Goal: Find contact information: Find contact information

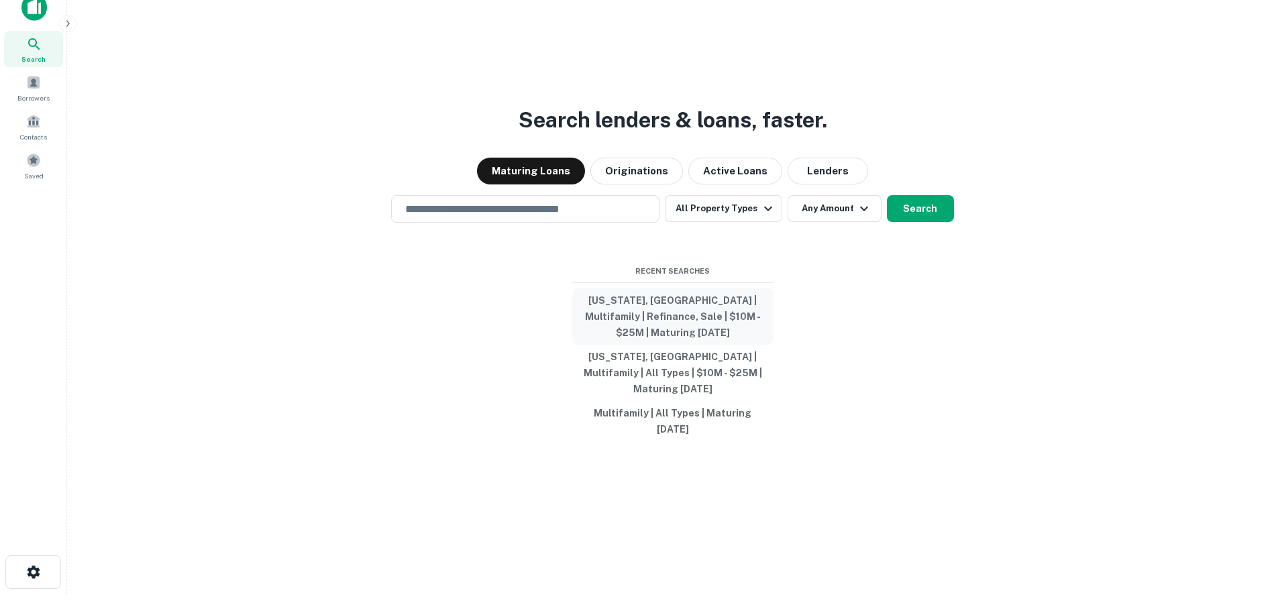
scroll to position [21, 0]
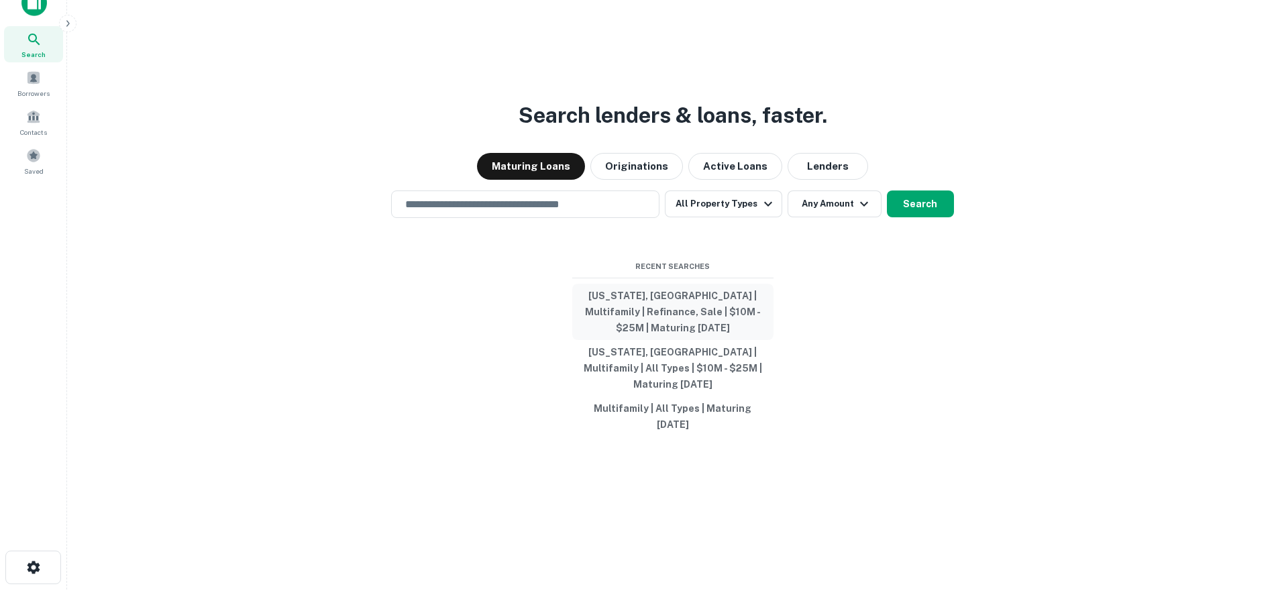
click at [686, 323] on button "[US_STATE], [GEOGRAPHIC_DATA] | Multifamily | Refinance, Sale | $10M - $25M | M…" at bounding box center [672, 312] width 201 height 56
type input "**********"
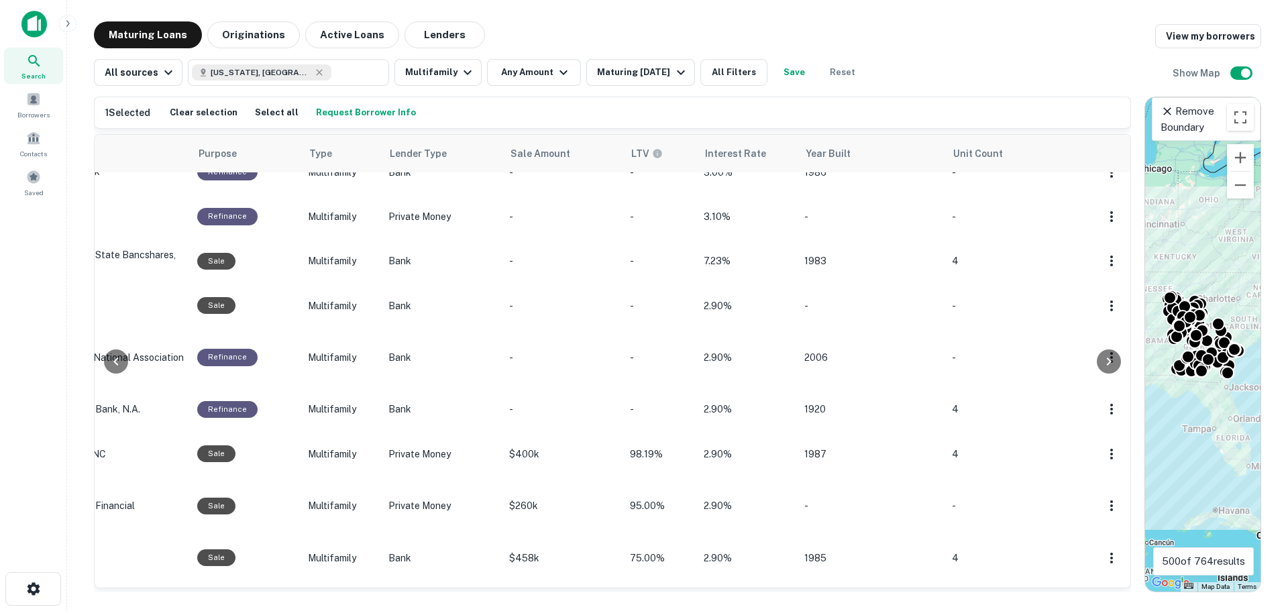
scroll to position [67, 0]
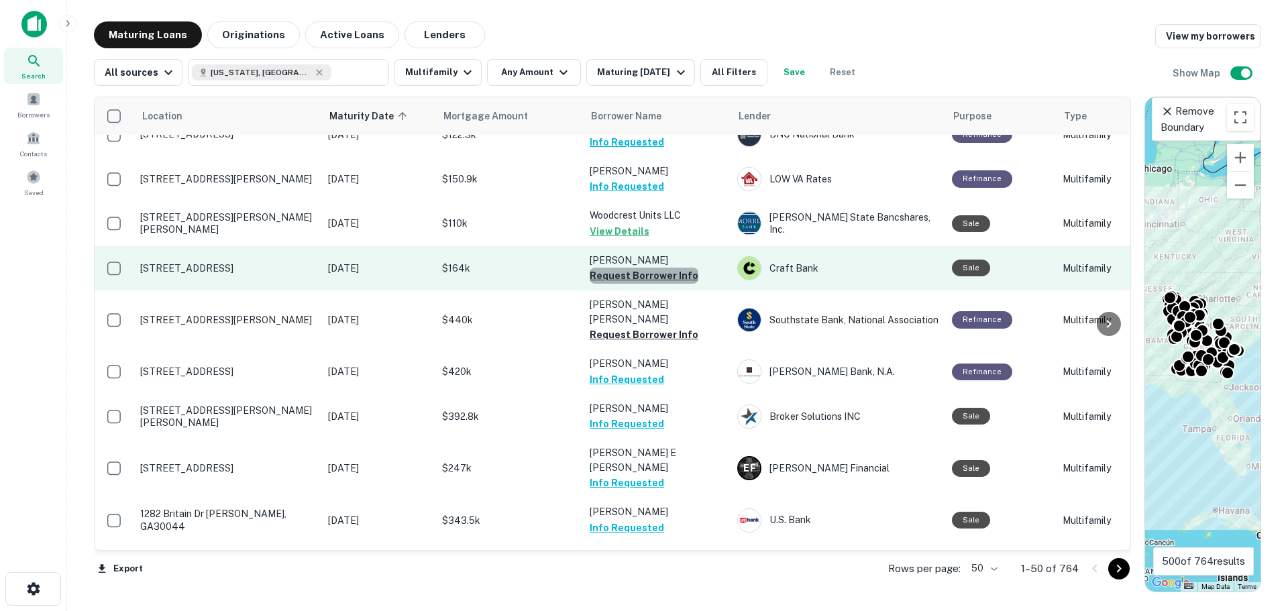
click at [653, 278] on button "Request Borrower Info" at bounding box center [644, 276] width 109 height 16
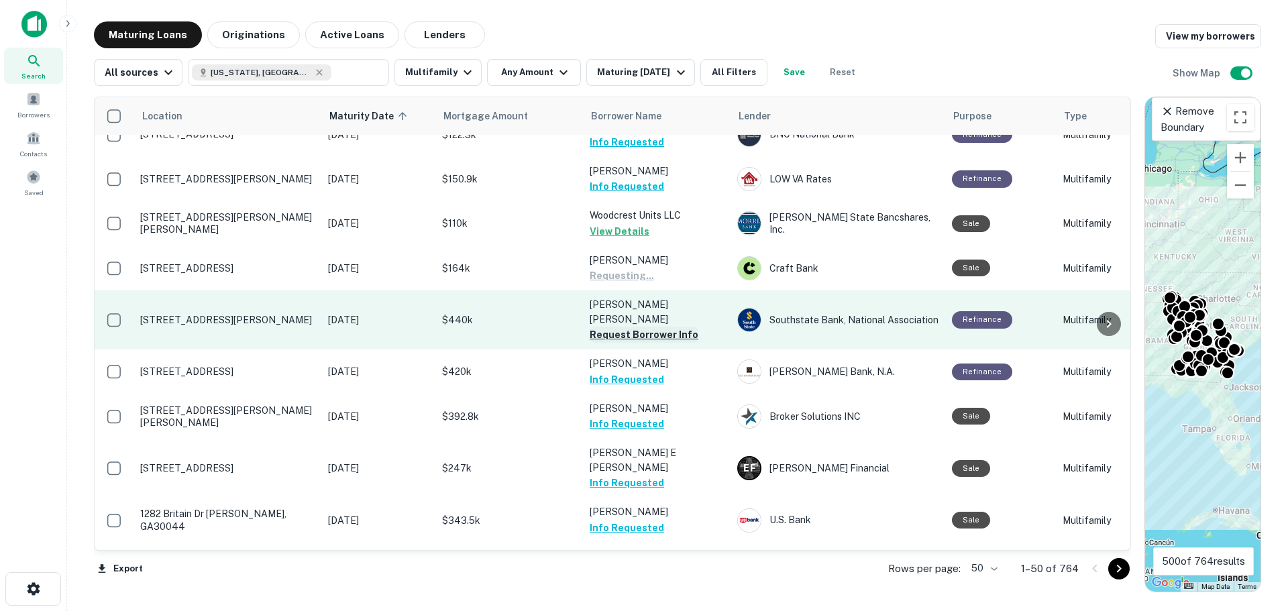
click at [650, 327] on button "Request Borrower Info" at bounding box center [644, 335] width 109 height 16
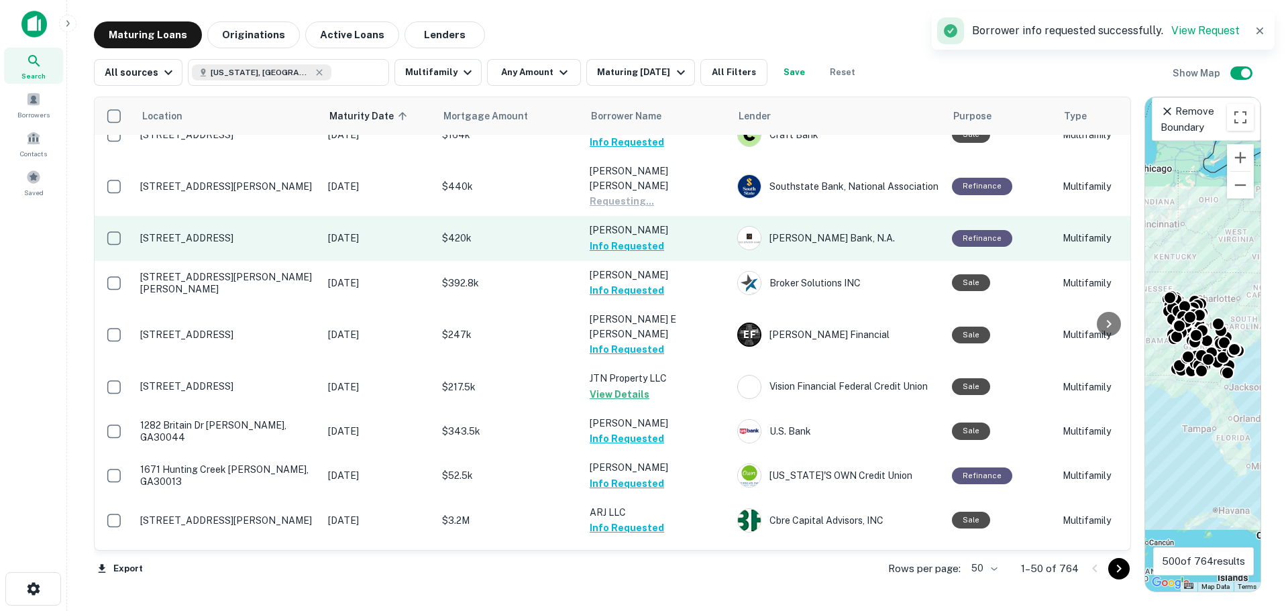
scroll to position [403, 0]
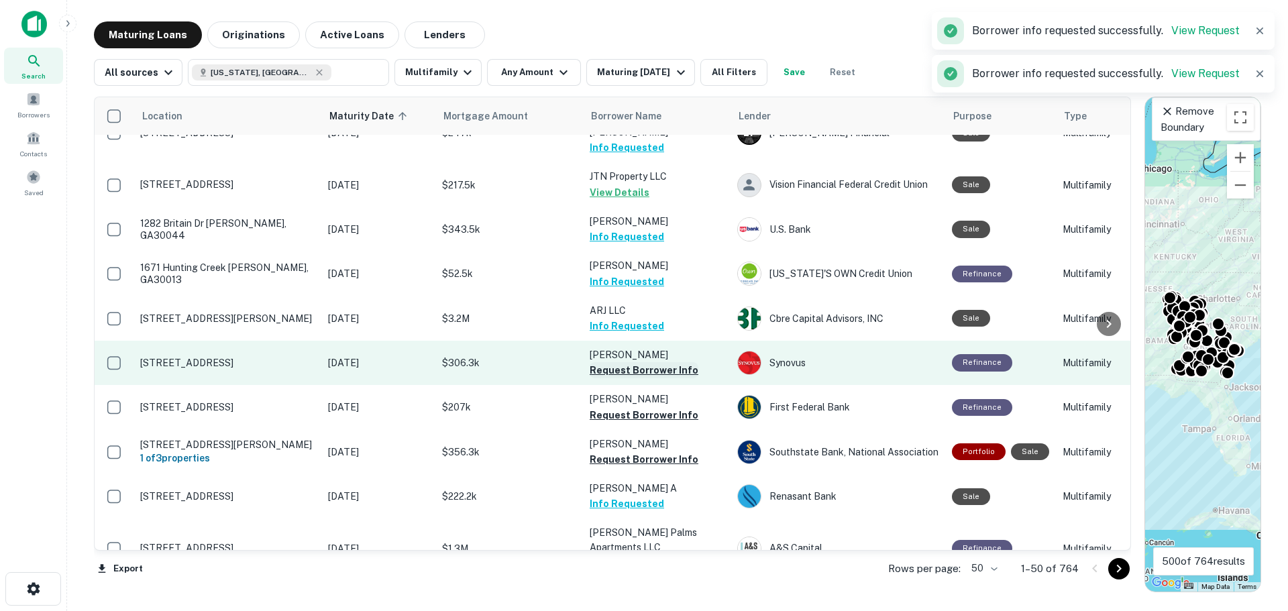
click at [666, 362] on button "Request Borrower Info" at bounding box center [644, 370] width 109 height 16
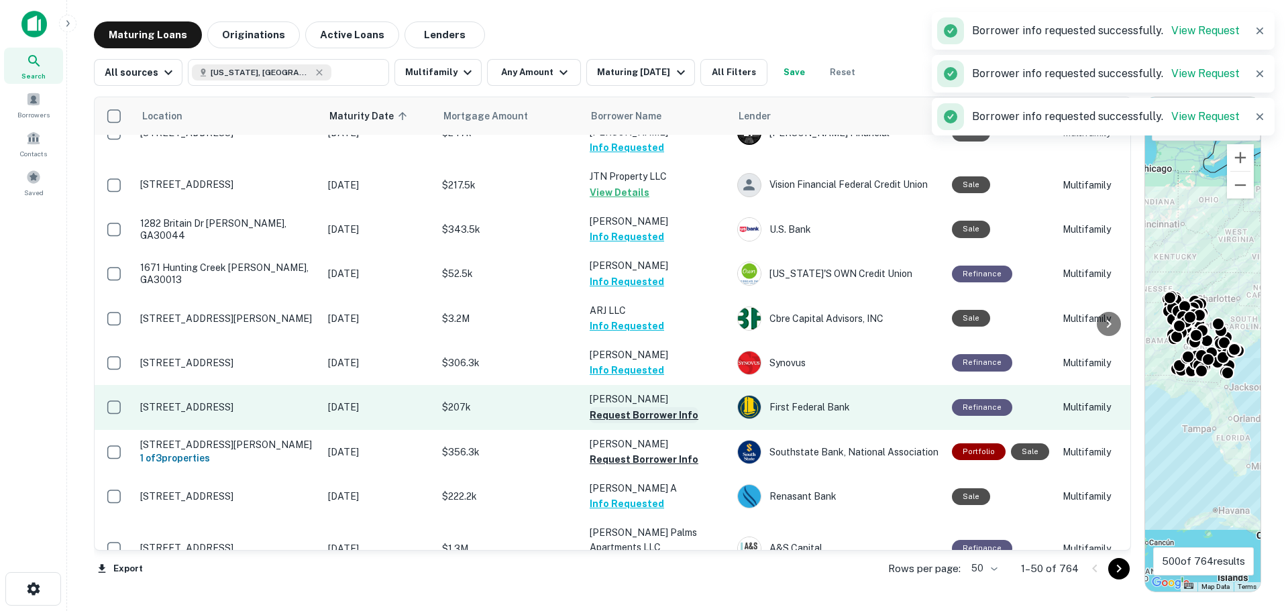
click at [652, 407] on button "Request Borrower Info" at bounding box center [644, 415] width 109 height 16
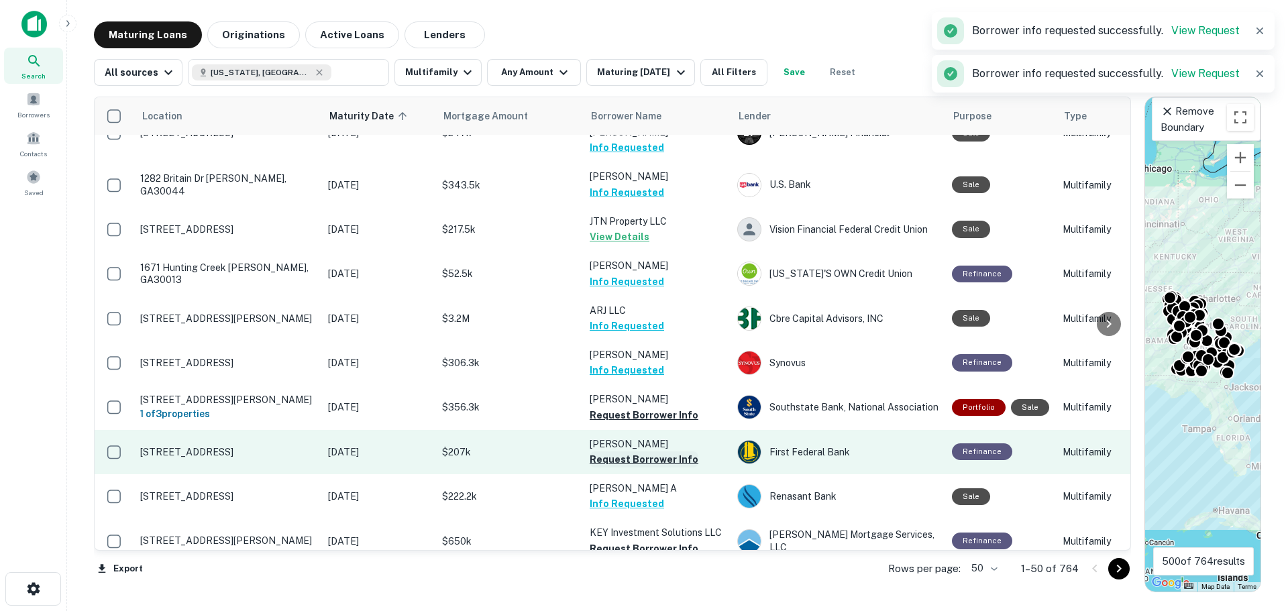
click at [655, 452] on button "Request Borrower Info" at bounding box center [644, 460] width 109 height 16
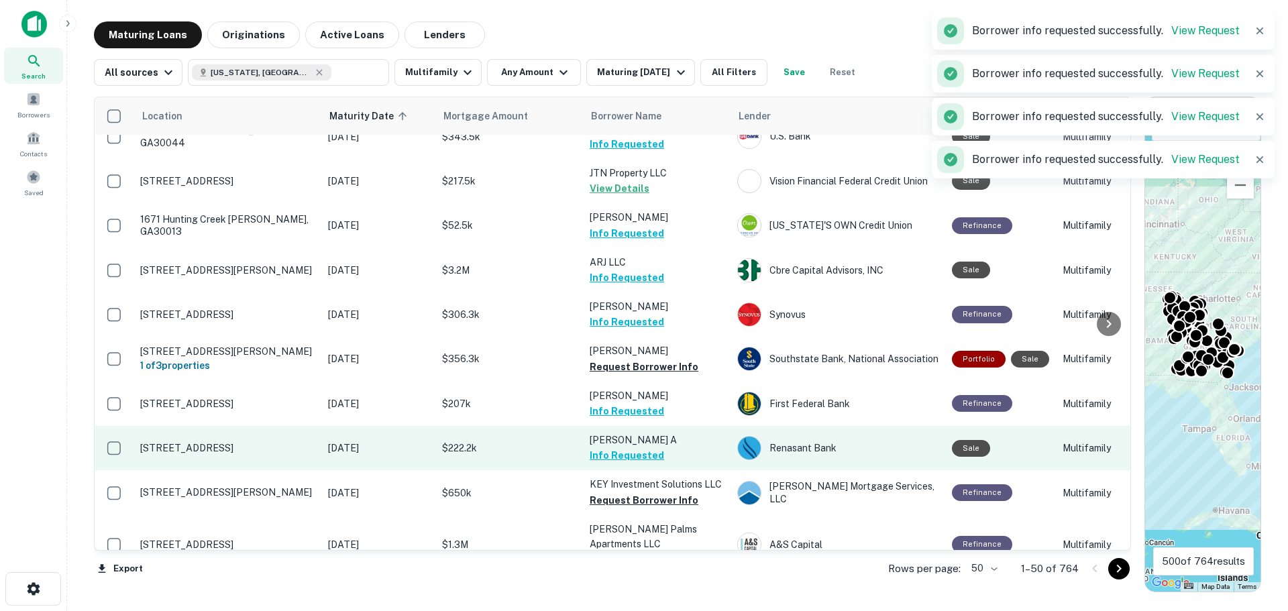
scroll to position [537, 0]
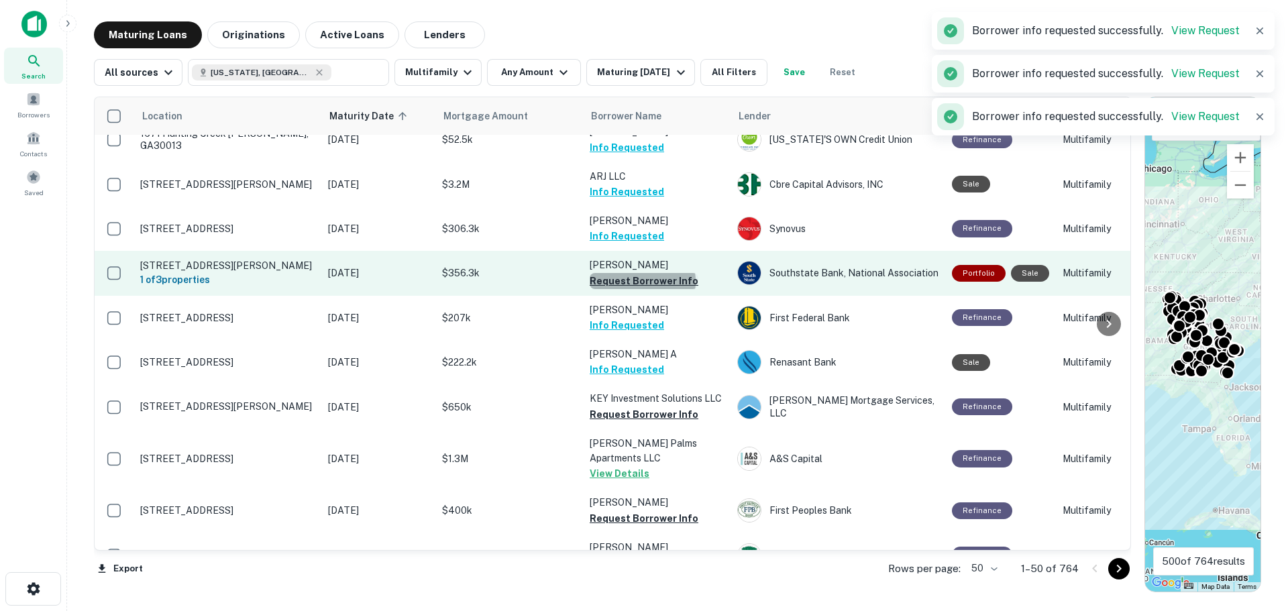
click at [642, 273] on button "Request Borrower Info" at bounding box center [644, 281] width 109 height 16
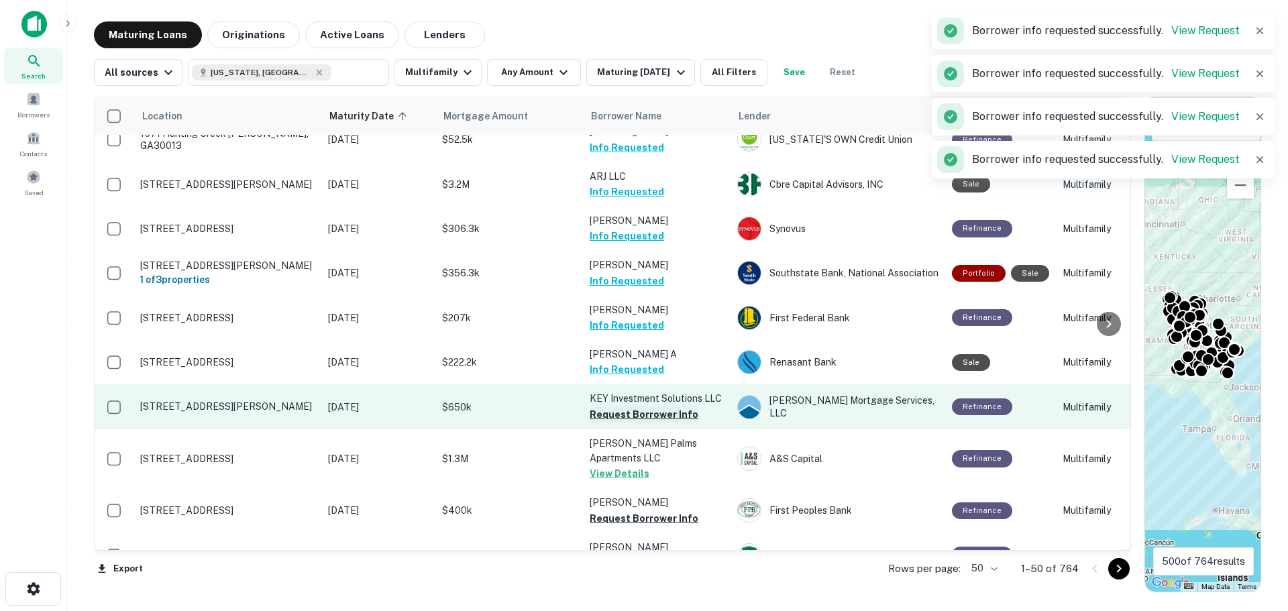
click at [646, 407] on button "Request Borrower Info" at bounding box center [644, 415] width 109 height 16
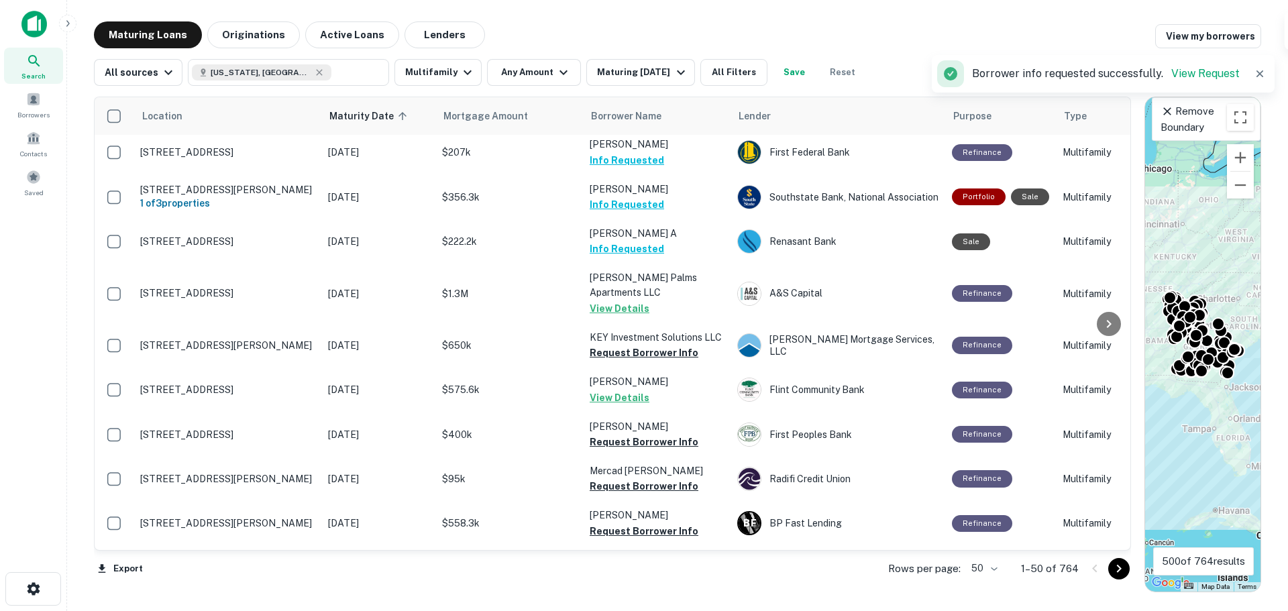
scroll to position [671, 0]
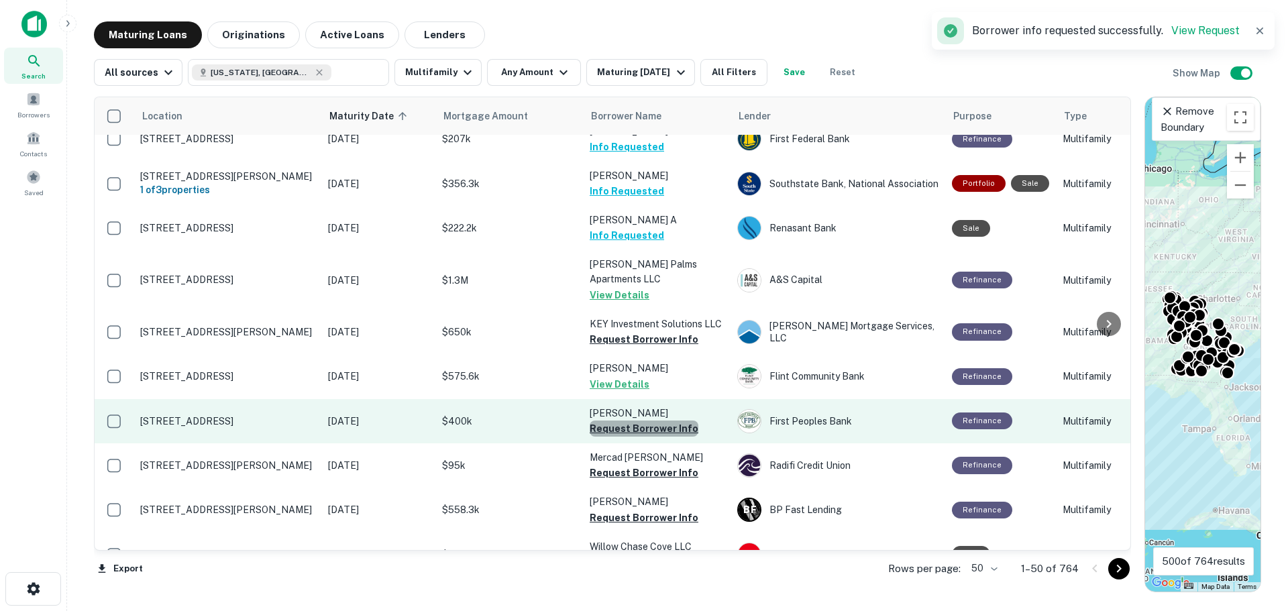
click at [651, 421] on button "Request Borrower Info" at bounding box center [644, 429] width 109 height 16
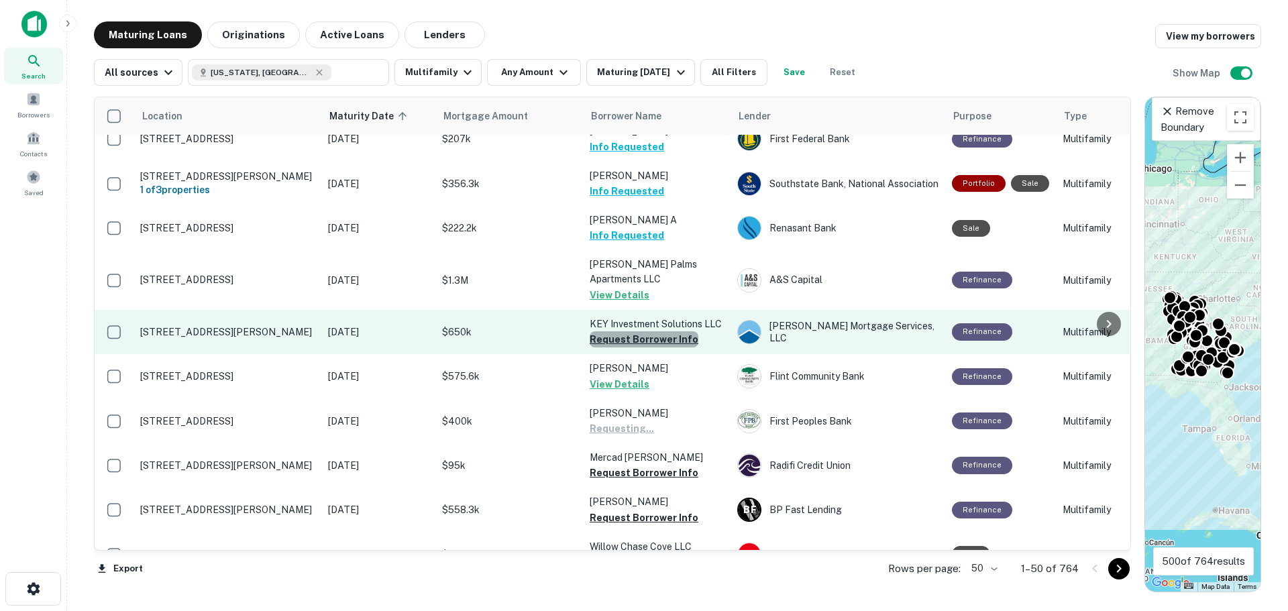
click at [648, 331] on button "Request Borrower Info" at bounding box center [644, 339] width 109 height 16
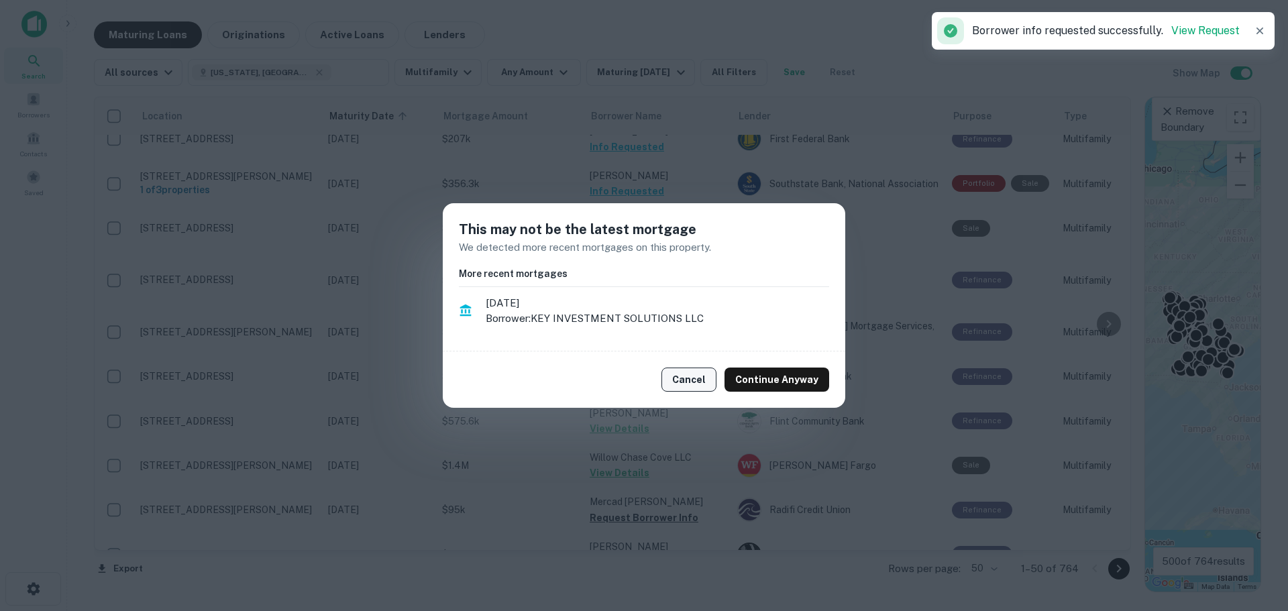
click at [698, 385] on button "Cancel" at bounding box center [689, 380] width 55 height 24
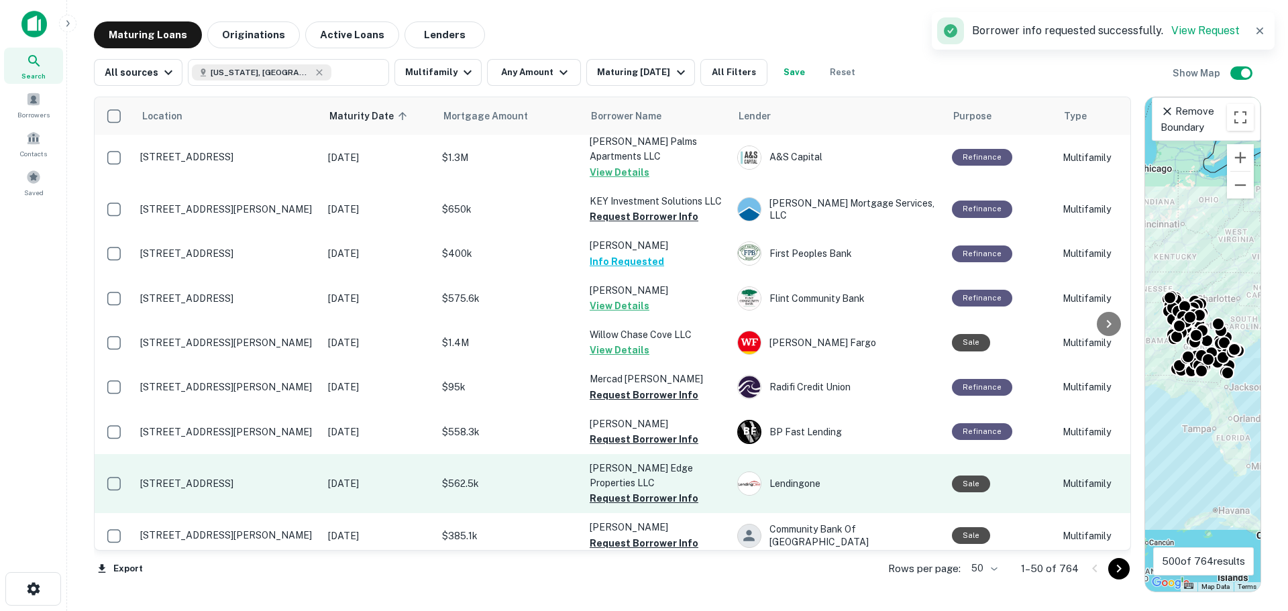
scroll to position [805, 0]
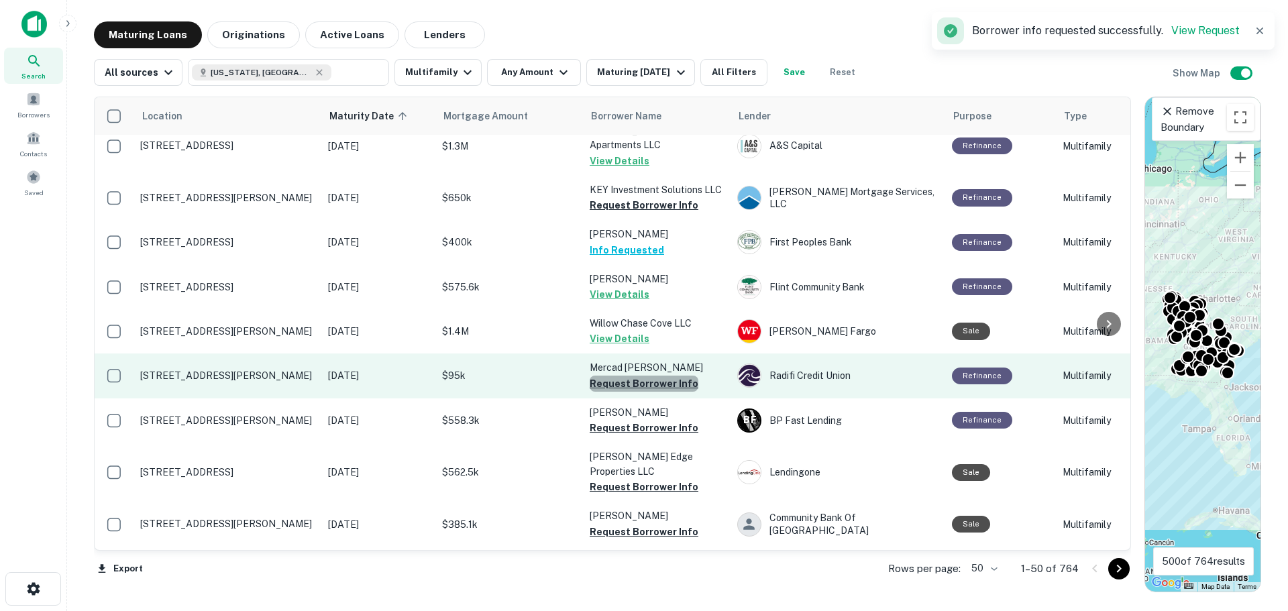
click at [654, 376] on button "Request Borrower Info" at bounding box center [644, 384] width 109 height 16
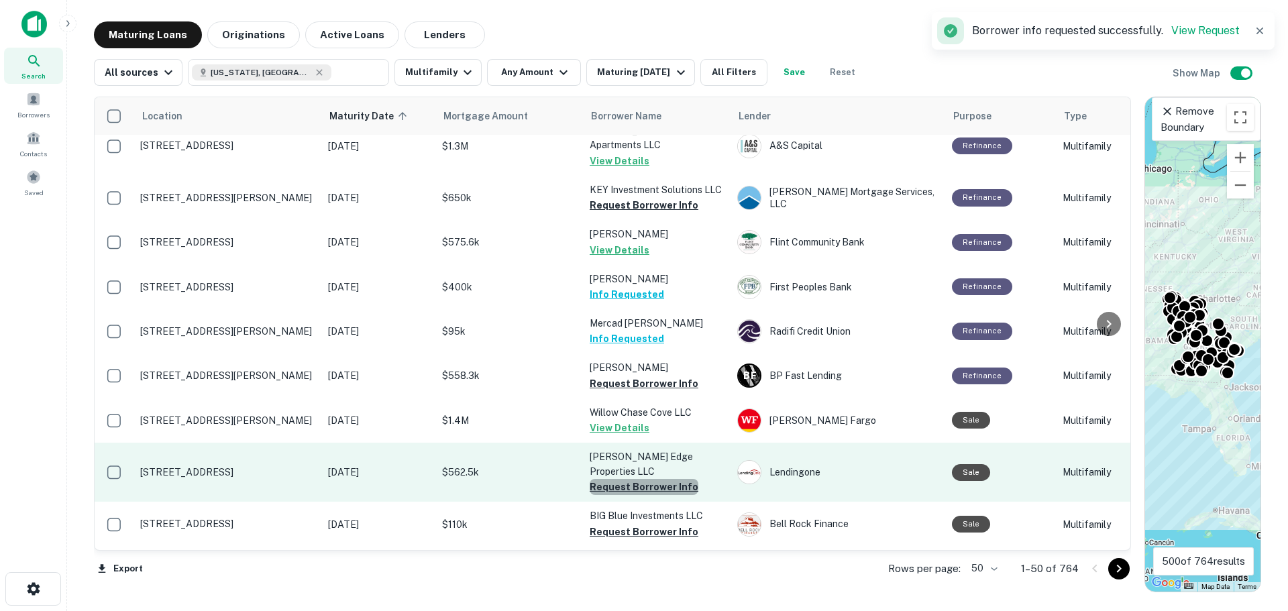
click at [655, 479] on button "Request Borrower Info" at bounding box center [644, 487] width 109 height 16
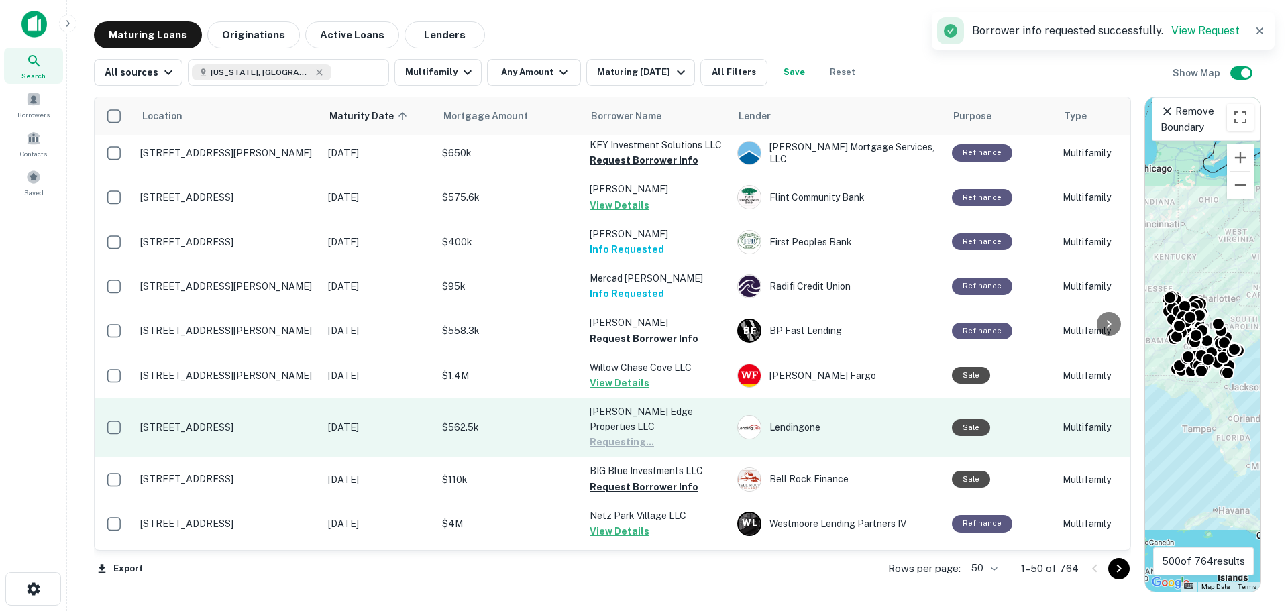
scroll to position [872, 0]
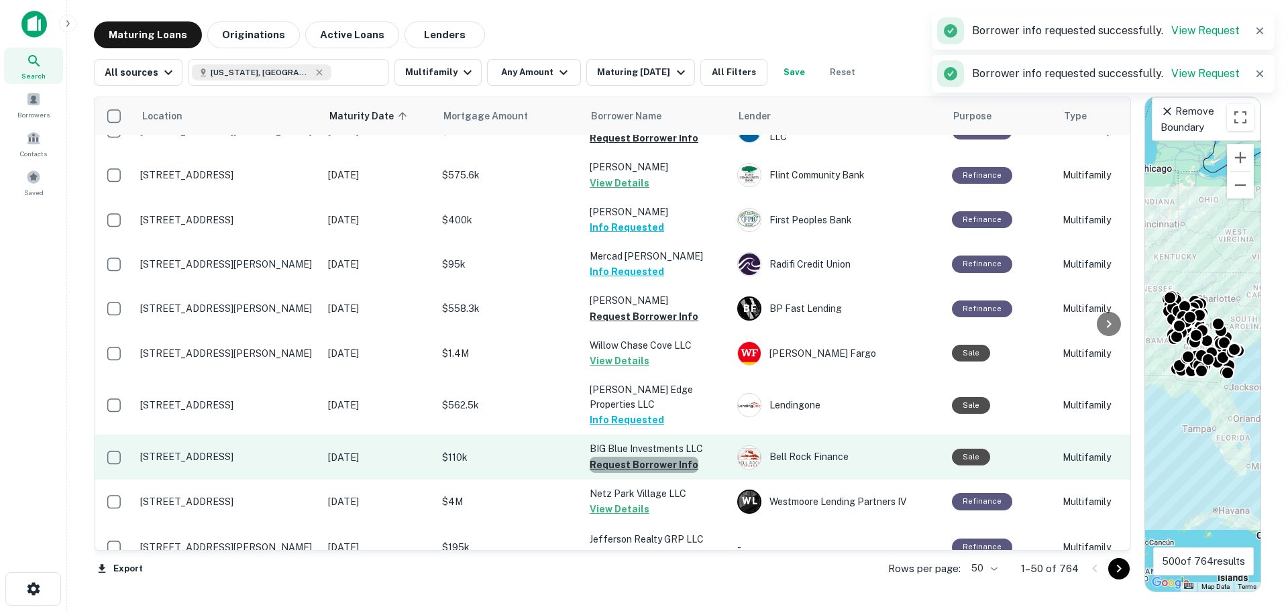
click at [662, 457] on button "Request Borrower Info" at bounding box center [644, 465] width 109 height 16
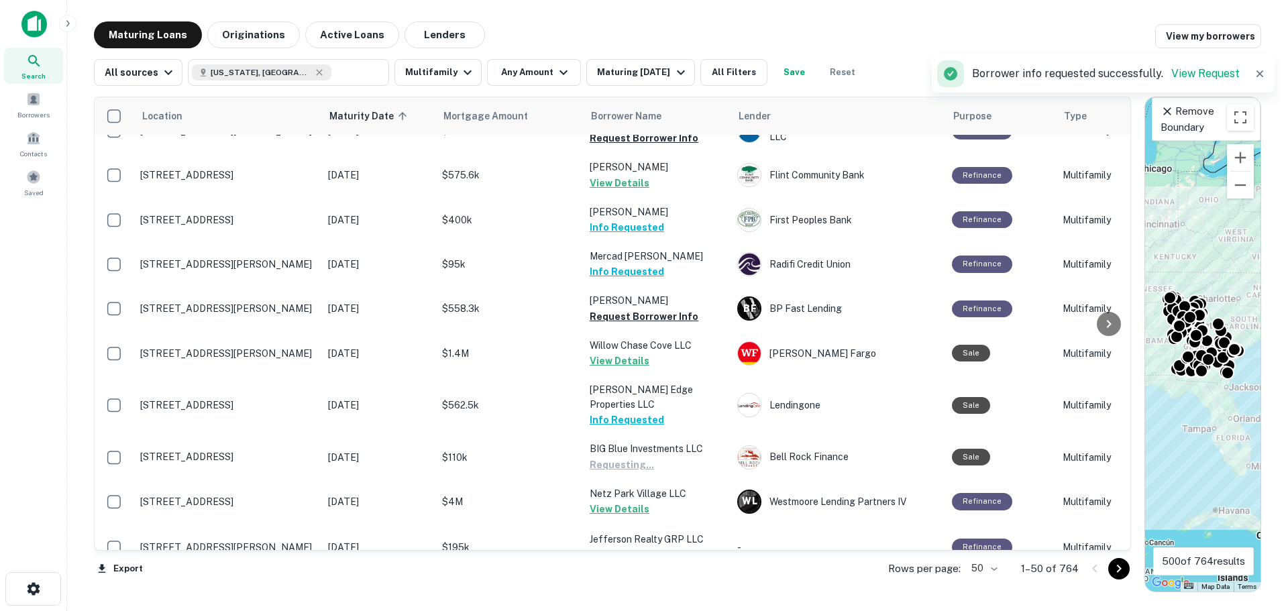
scroll to position [1074, 0]
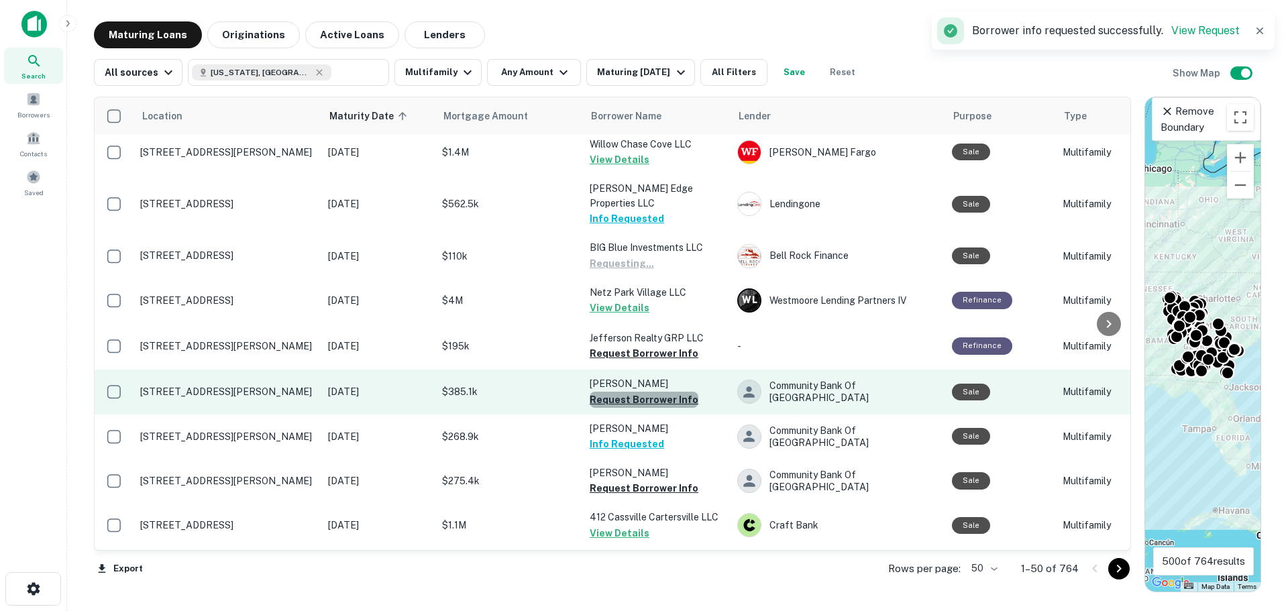
click at [651, 392] on button "Request Borrower Info" at bounding box center [644, 400] width 109 height 16
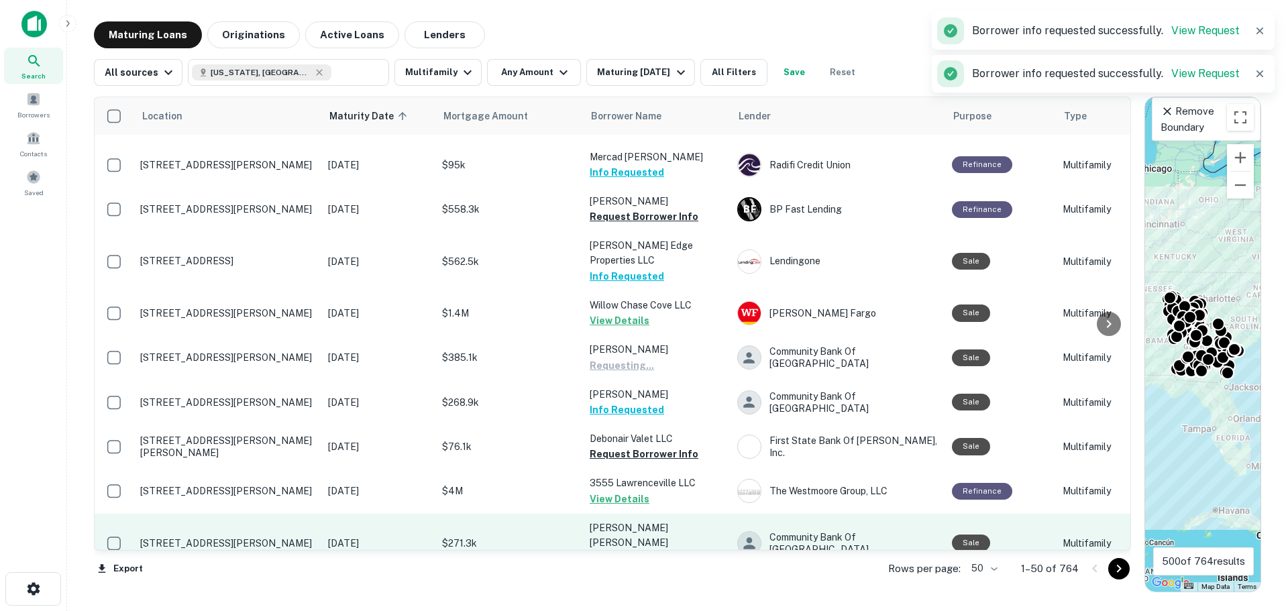
scroll to position [1275, 0]
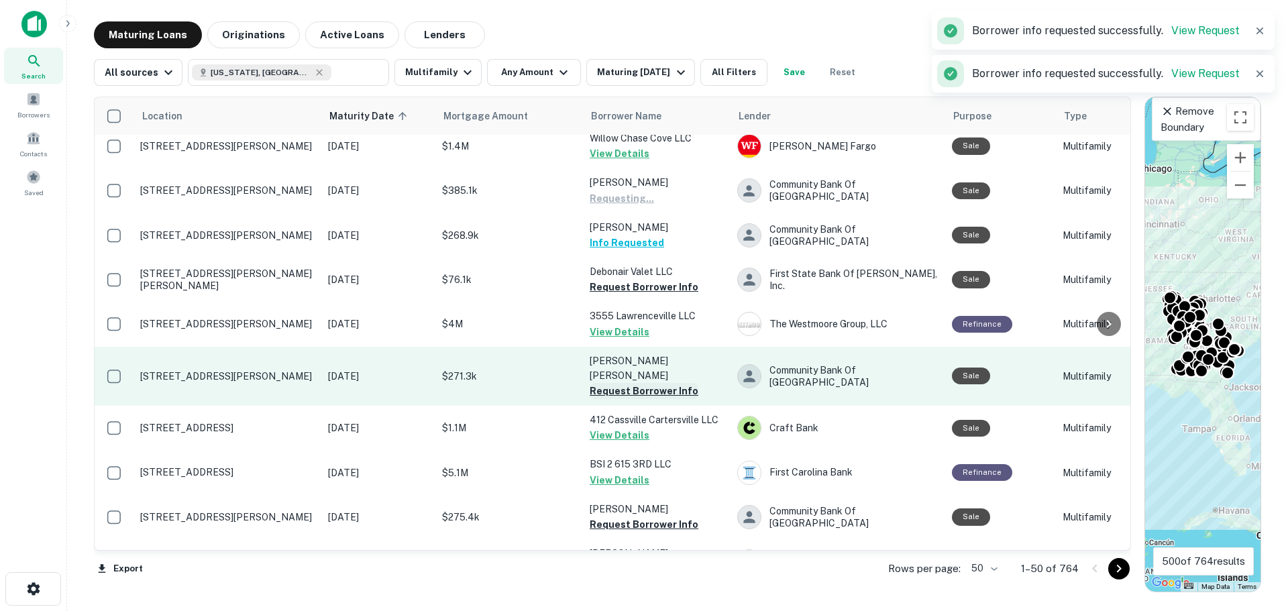
click at [633, 383] on button "Request Borrower Info" at bounding box center [644, 391] width 109 height 16
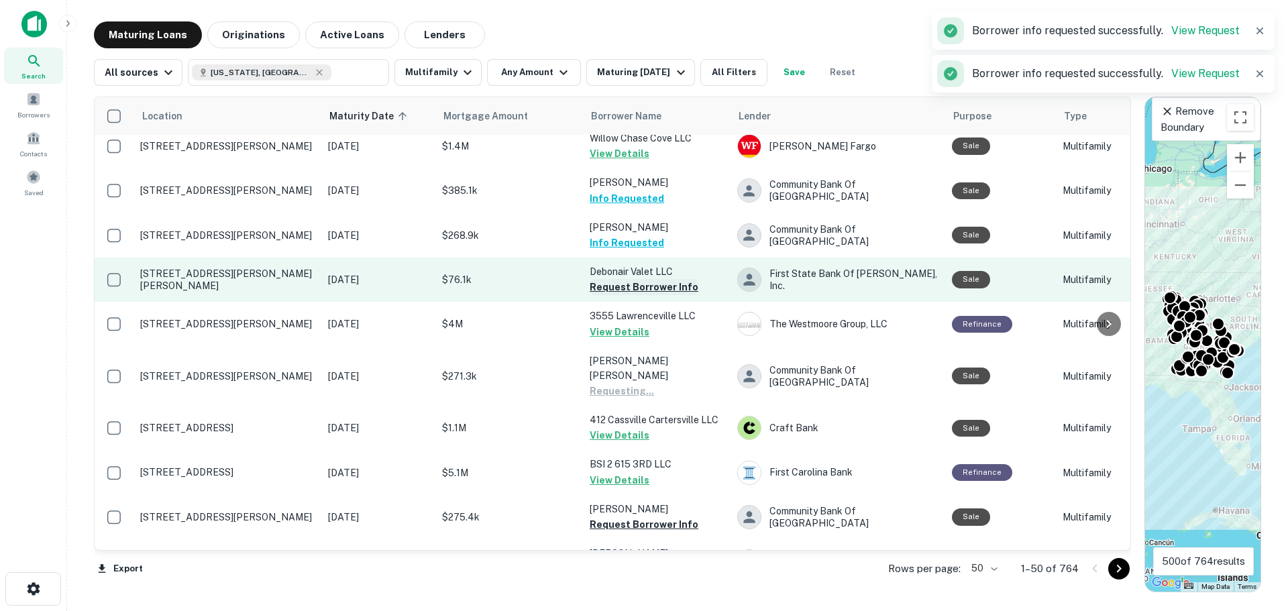
click at [660, 279] on button "Request Borrower Info" at bounding box center [644, 287] width 109 height 16
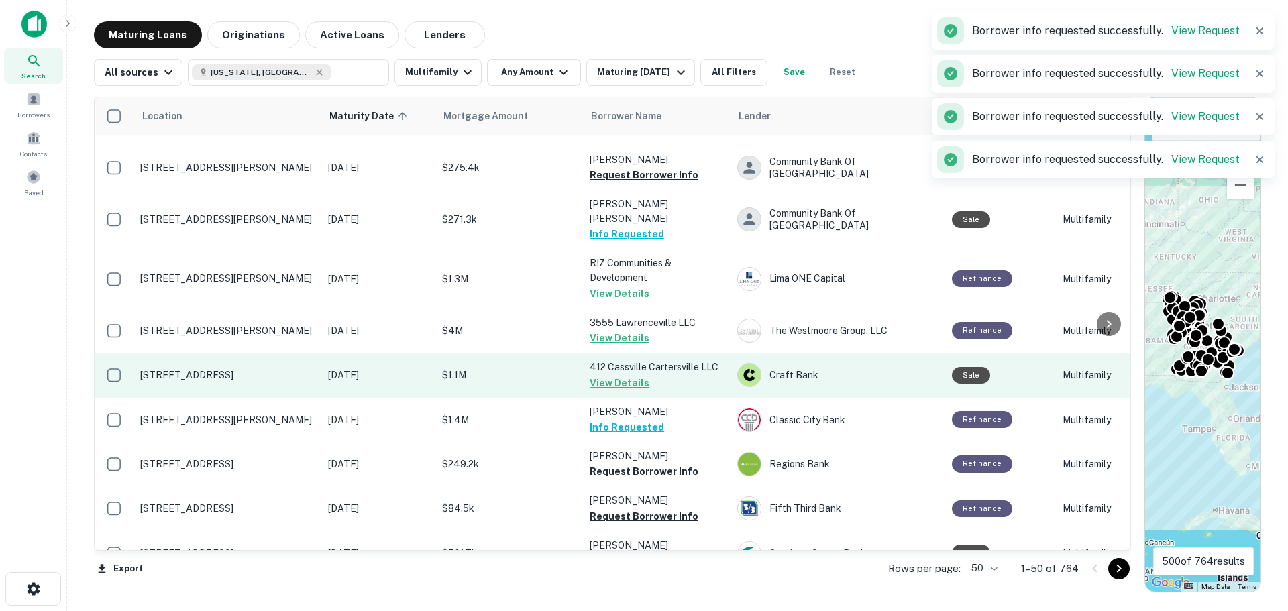
scroll to position [1853, 0]
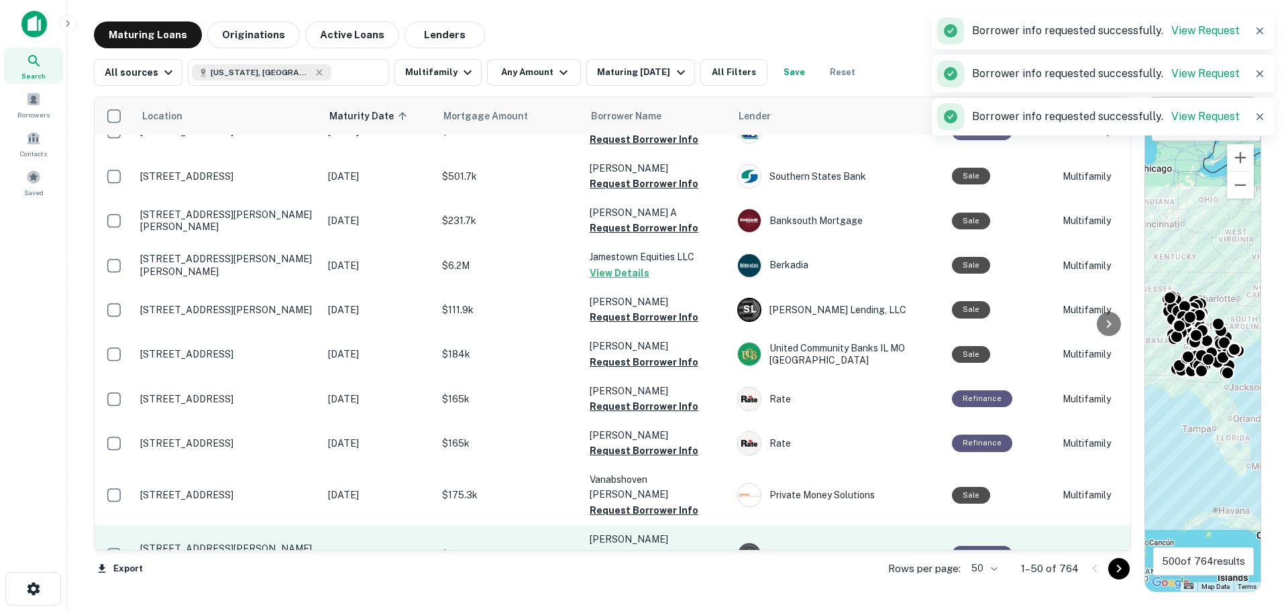
click at [651, 562] on button "Request Borrower Info" at bounding box center [644, 570] width 109 height 16
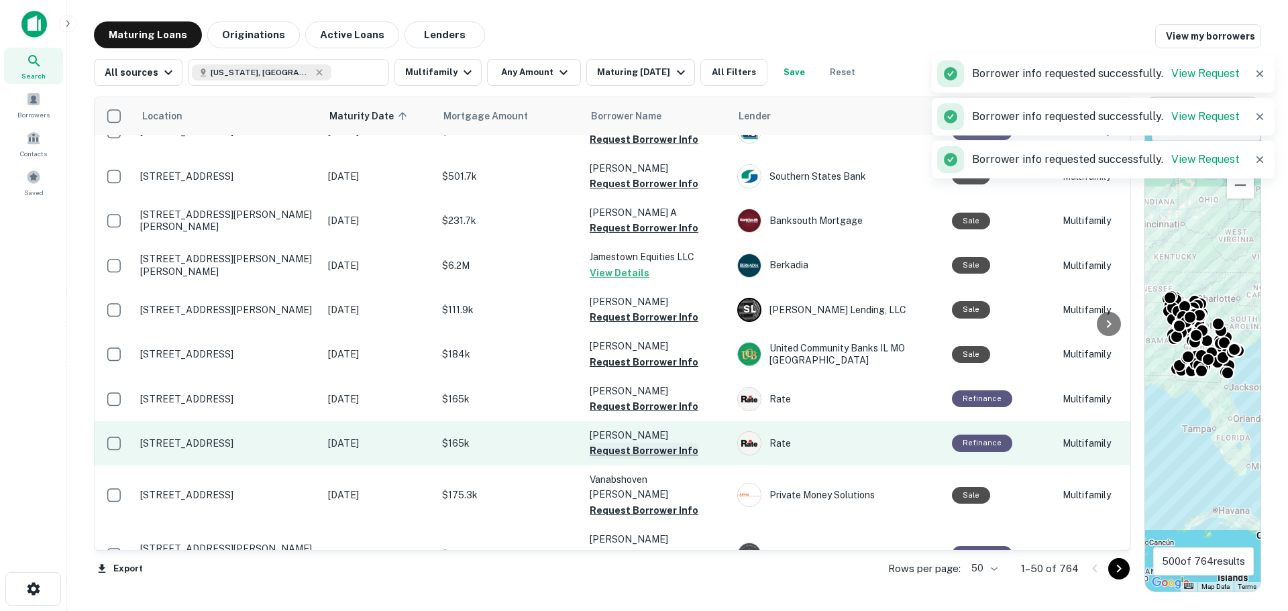
click at [656, 443] on button "Request Borrower Info" at bounding box center [644, 451] width 109 height 16
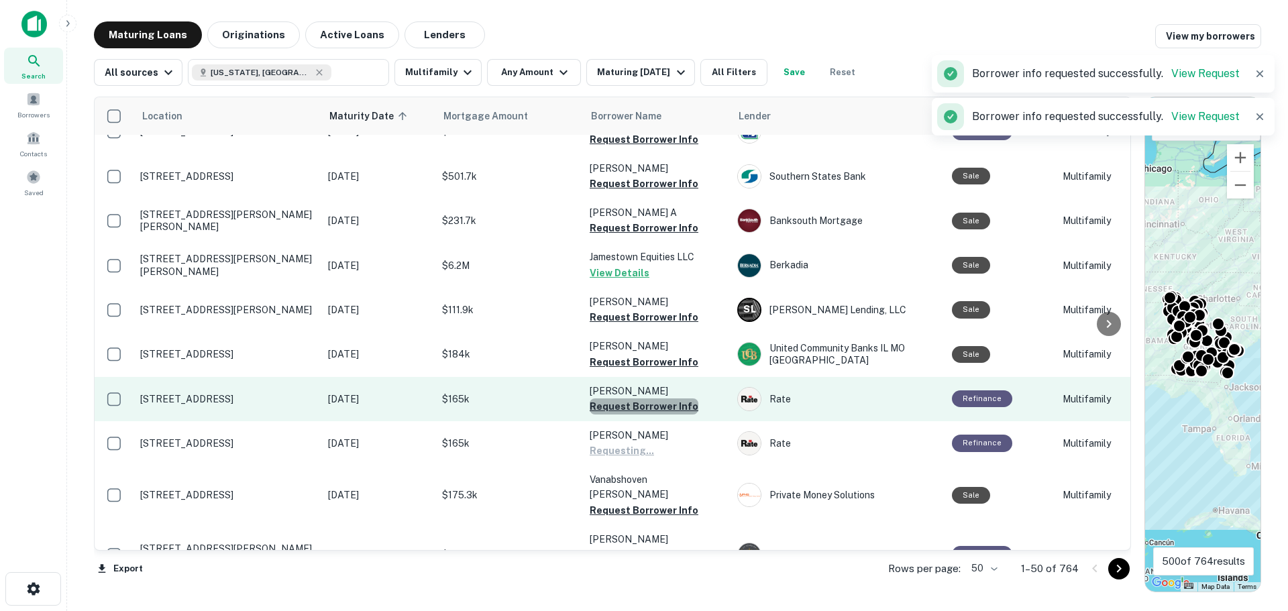
click at [659, 399] on button "Request Borrower Info" at bounding box center [644, 407] width 109 height 16
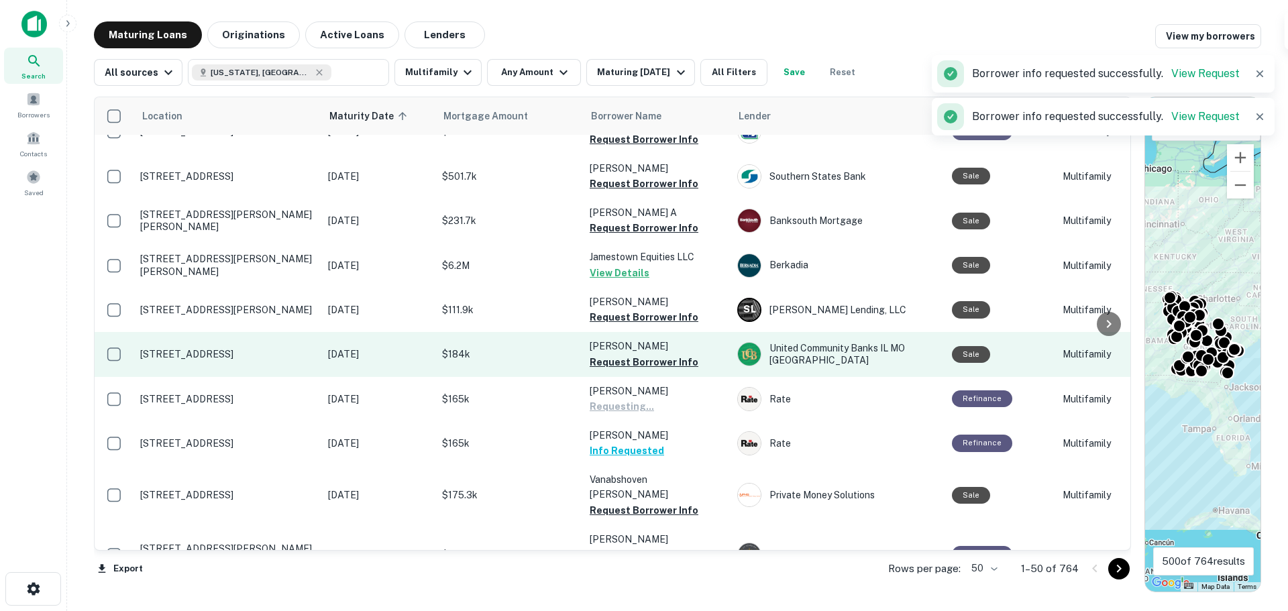
click at [663, 354] on button "Request Borrower Info" at bounding box center [644, 362] width 109 height 16
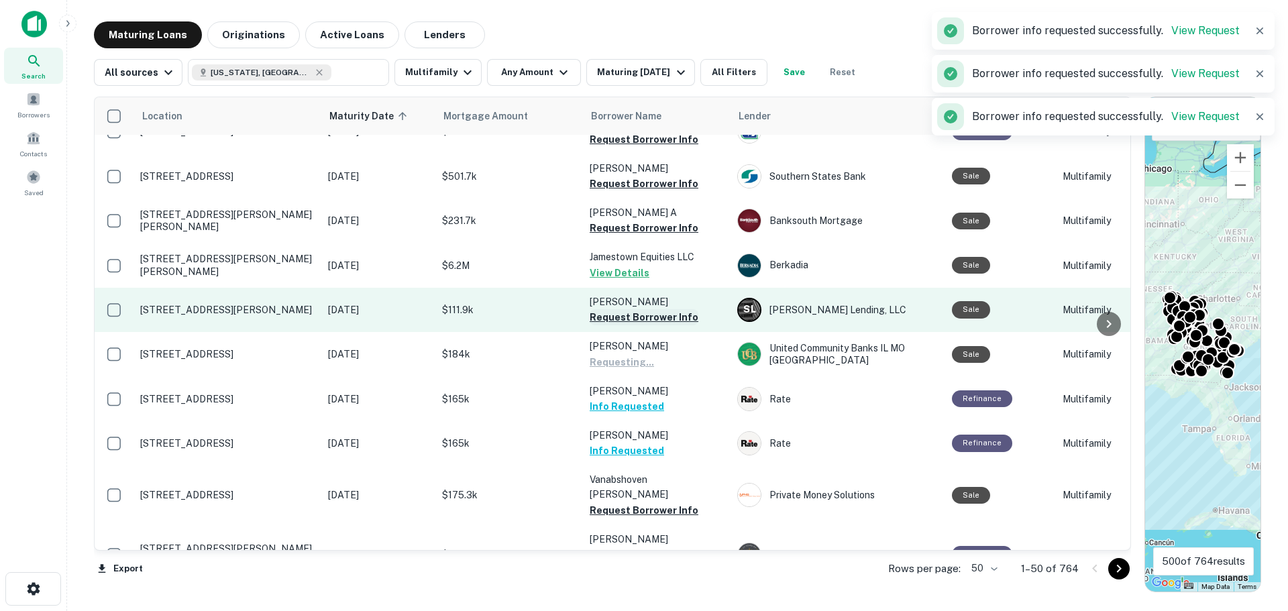
click at [654, 309] on button "Request Borrower Info" at bounding box center [644, 317] width 109 height 16
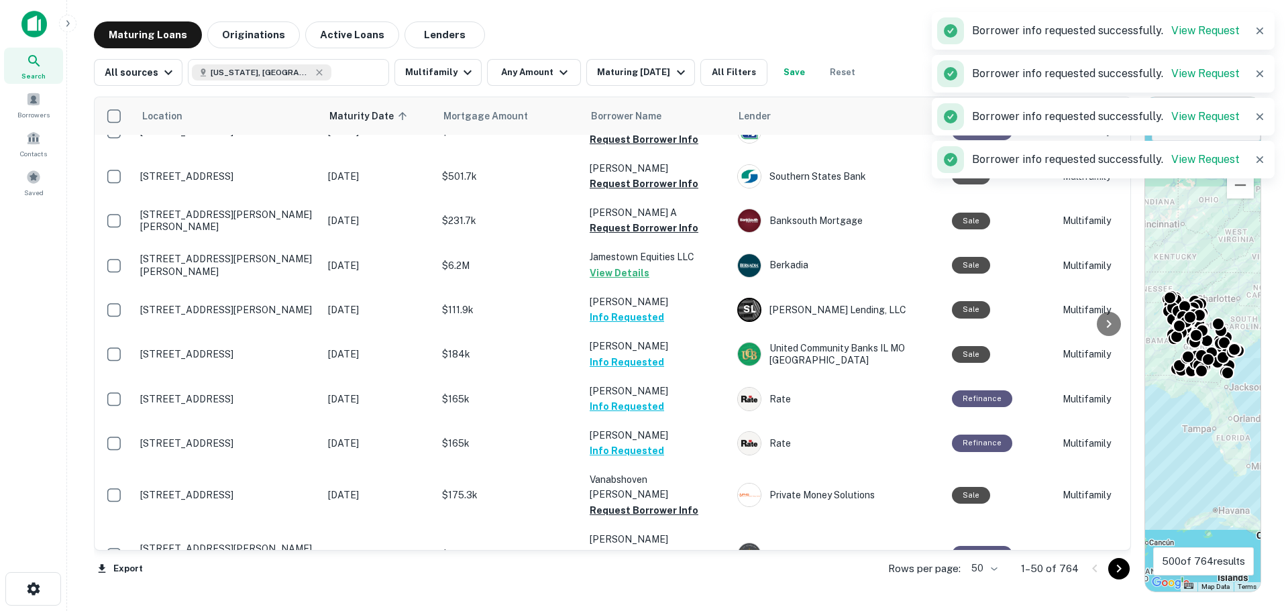
click at [656, 606] on button "Request Borrower Info" at bounding box center [644, 614] width 109 height 16
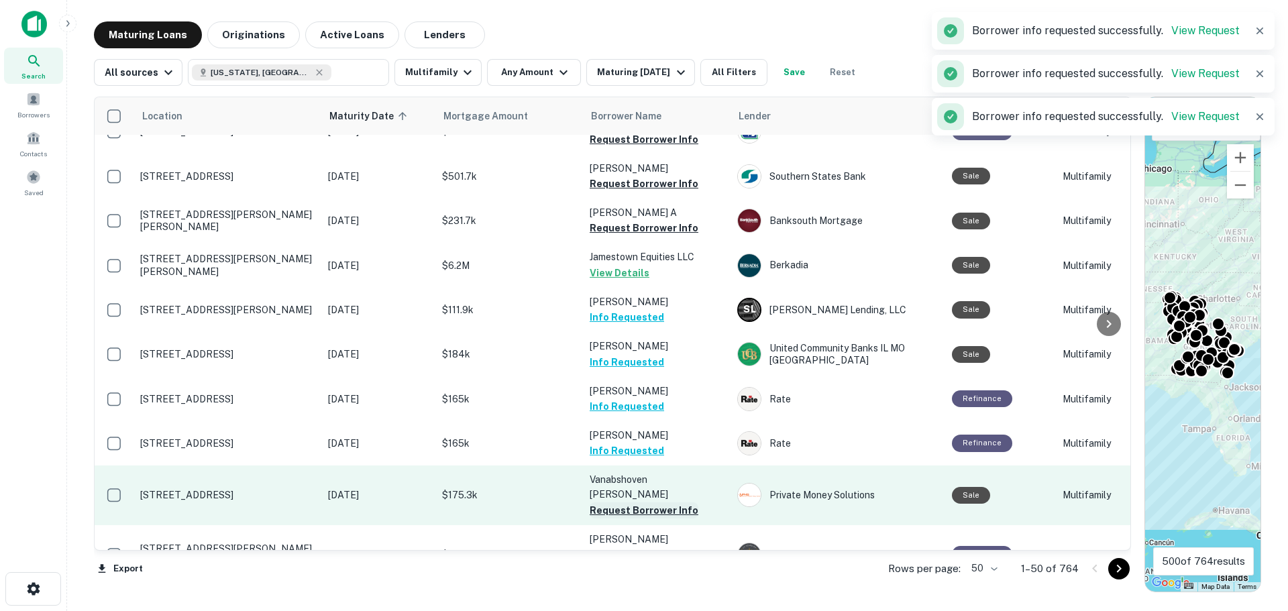
click at [663, 503] on button "Request Borrower Info" at bounding box center [644, 511] width 109 height 16
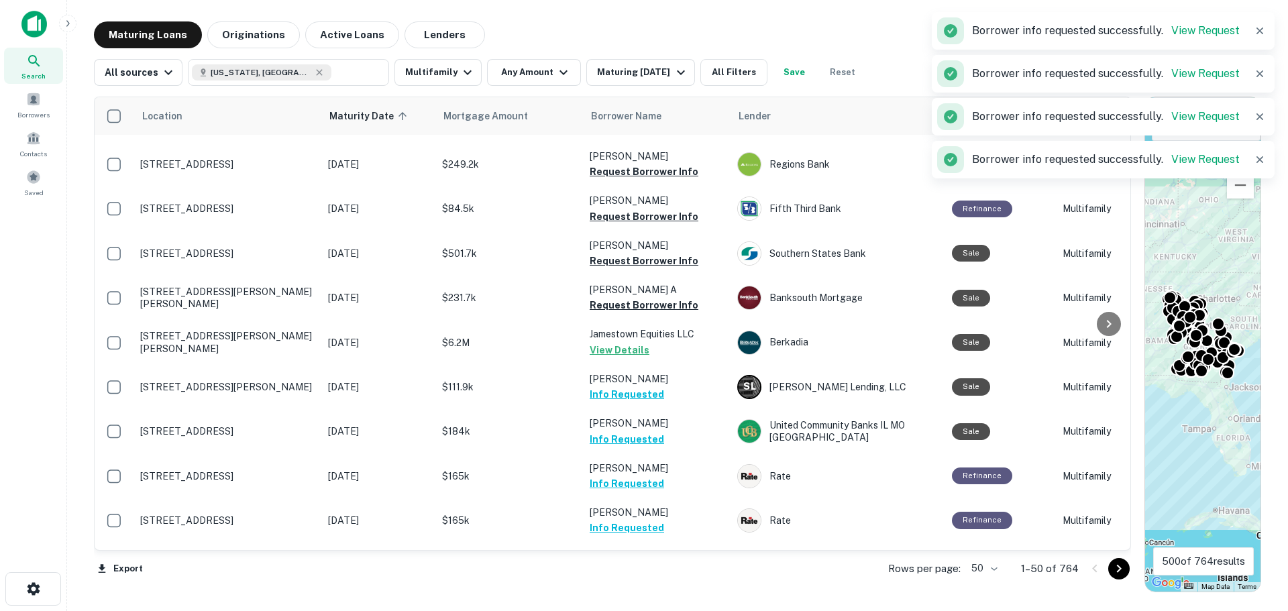
scroll to position [1451, 0]
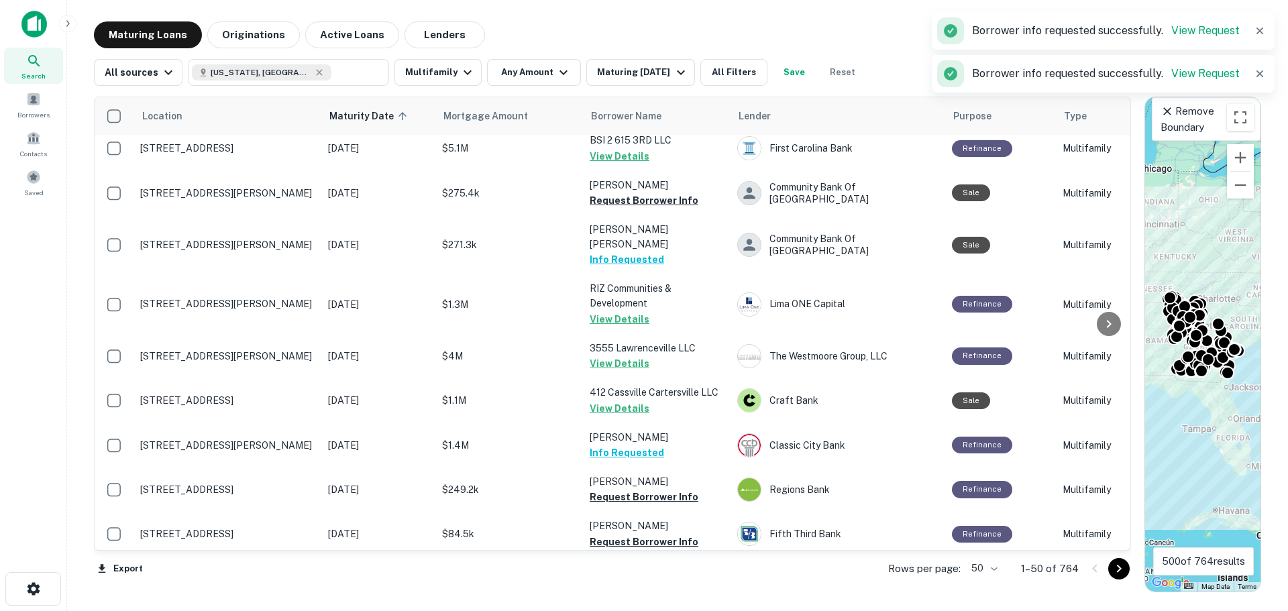
click at [663, 578] on button "Request Borrower Info" at bounding box center [644, 586] width 109 height 16
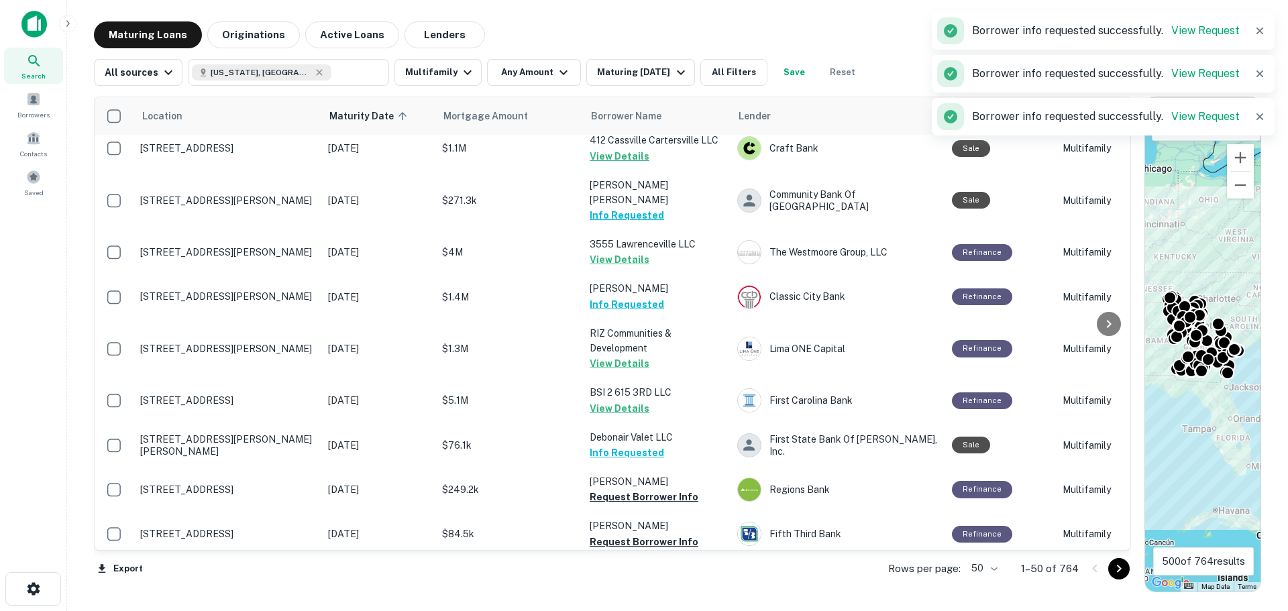
click at [1121, 569] on icon "Go to next page" at bounding box center [1119, 569] width 5 height 8
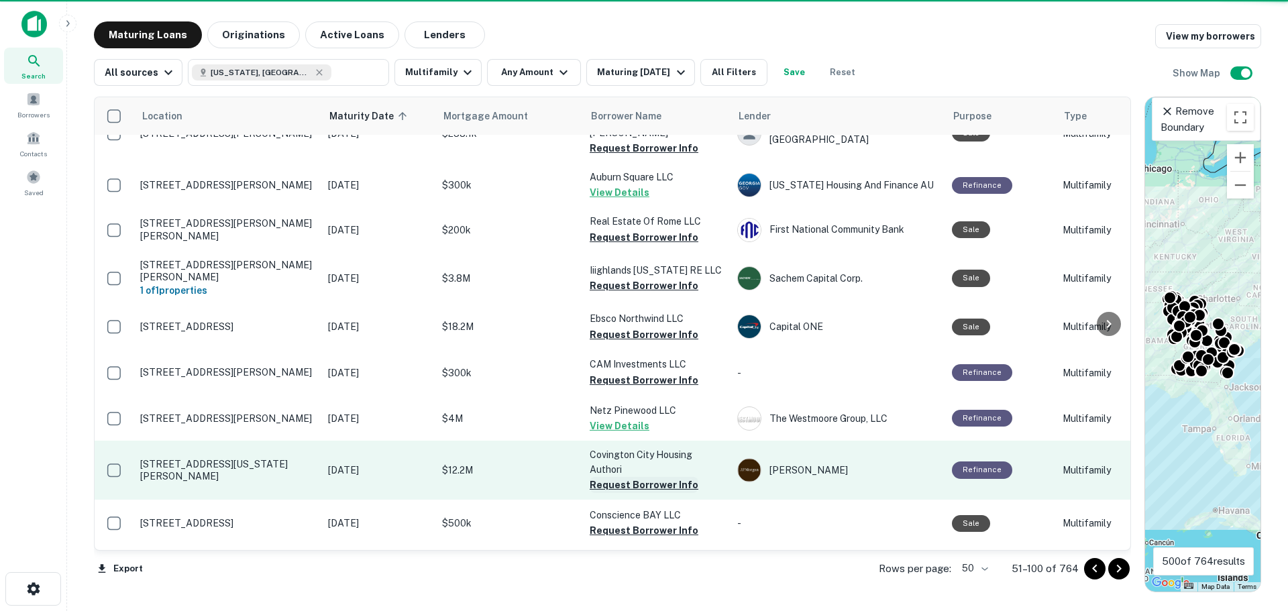
scroll to position [1249, 0]
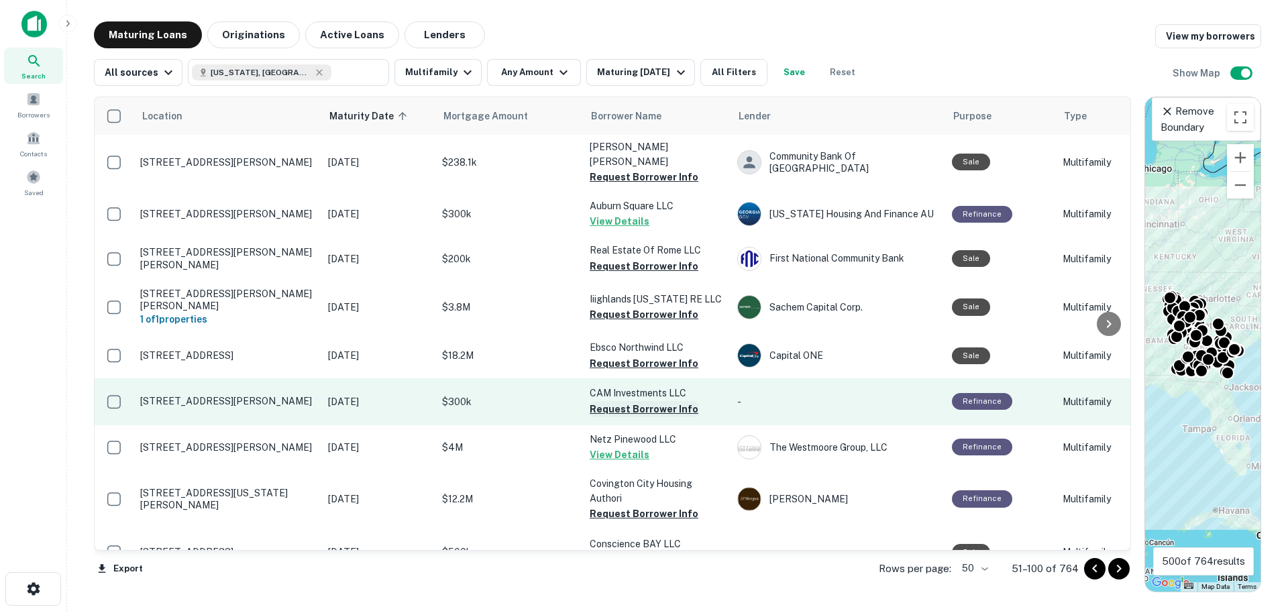
click at [637, 401] on button "Request Borrower Info" at bounding box center [644, 409] width 109 height 16
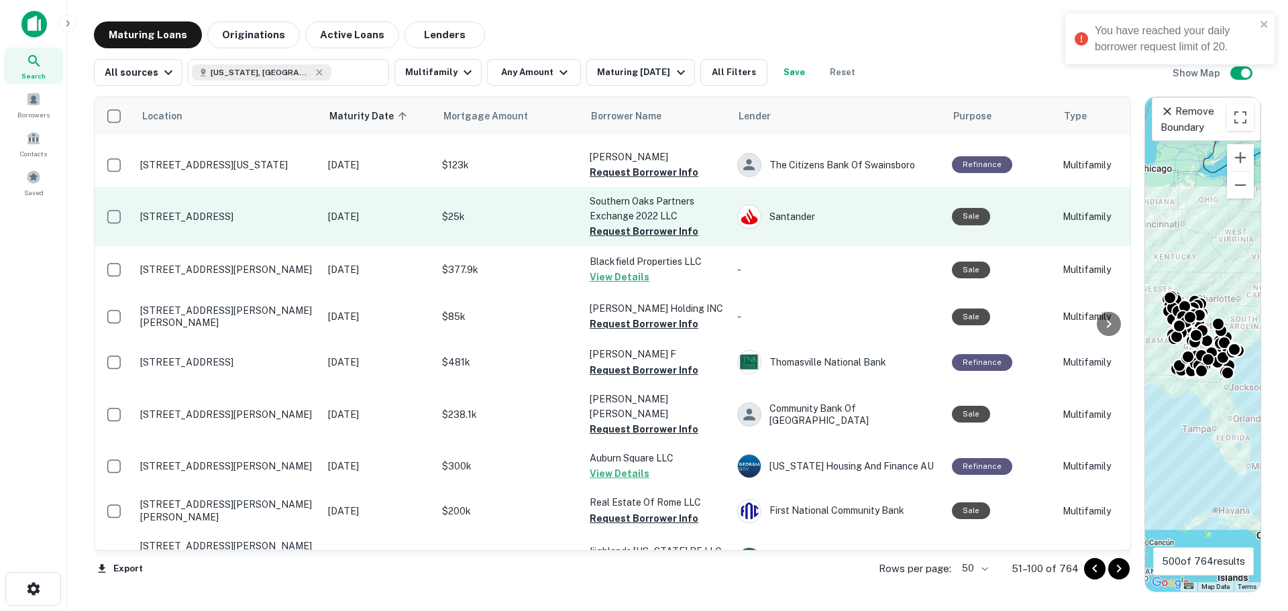
scroll to position [847, 0]
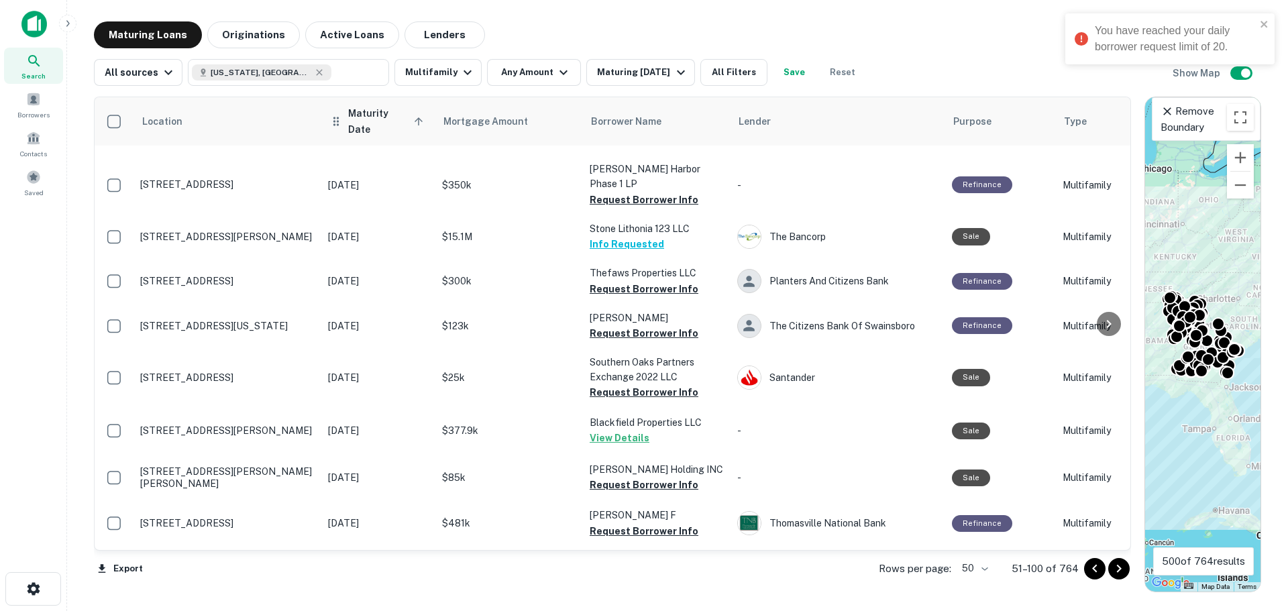
click at [365, 122] on span "Maturity Date sorted ascending" at bounding box center [387, 121] width 79 height 32
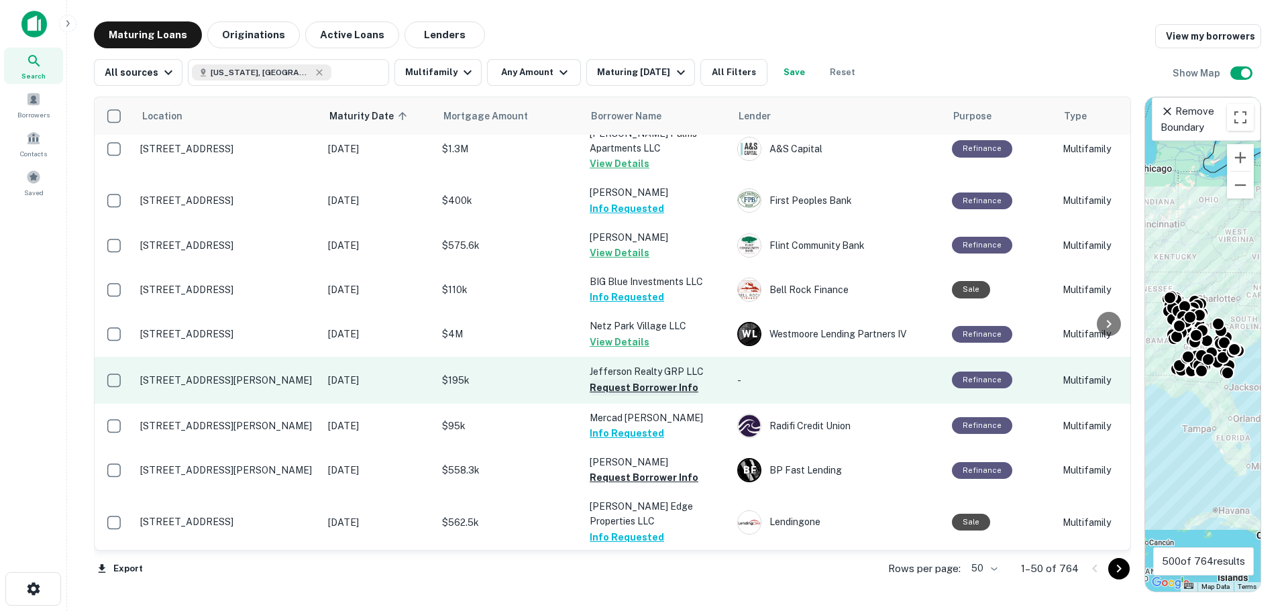
click at [630, 380] on button "Request Borrower Info" at bounding box center [644, 388] width 109 height 16
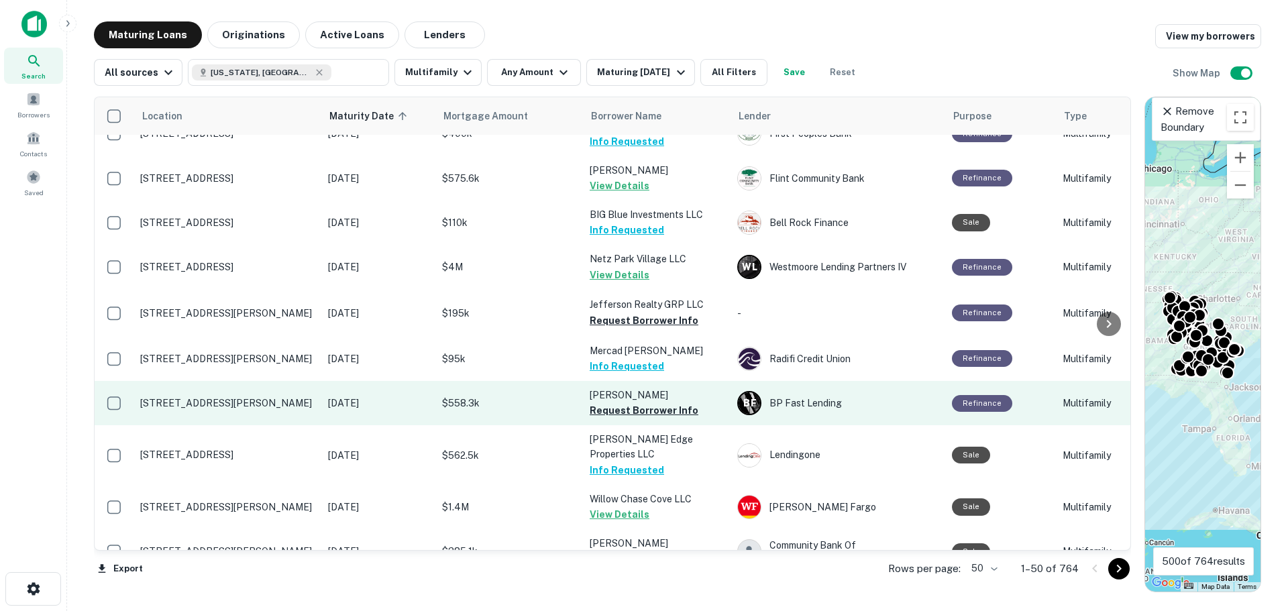
drag, startPoint x: 640, startPoint y: 383, endPoint x: 640, endPoint y: 361, distance: 22.1
click at [640, 403] on button "Request Borrower Info" at bounding box center [644, 411] width 109 height 16
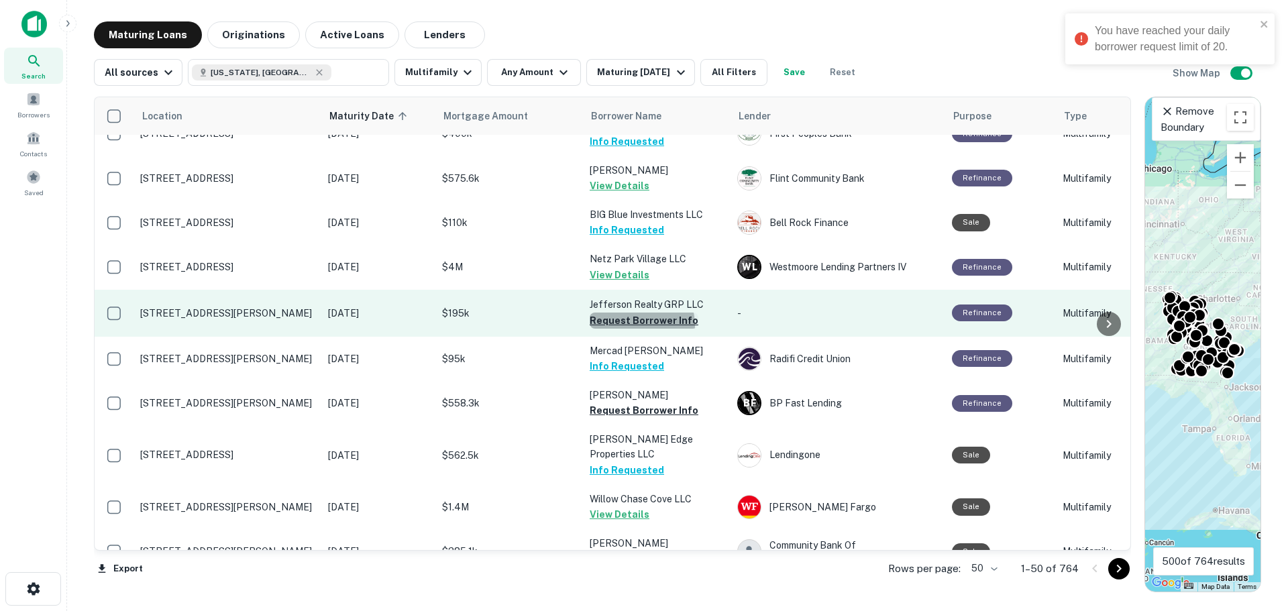
click at [642, 313] on button "Request Borrower Info" at bounding box center [644, 321] width 109 height 16
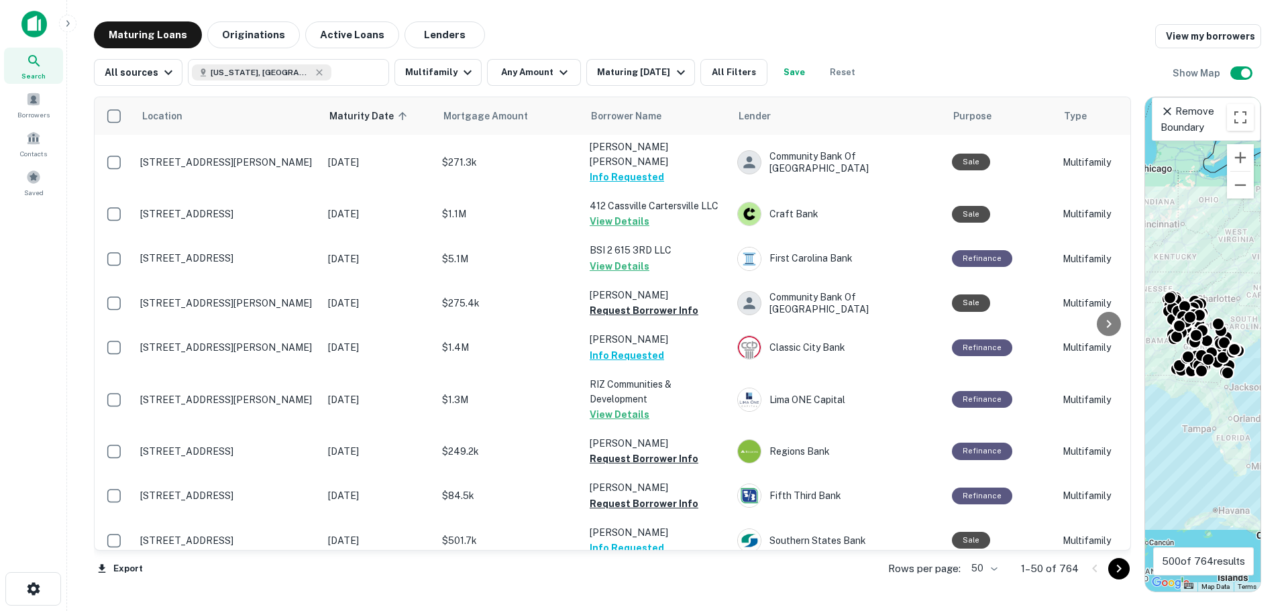
scroll to position [1451, 0]
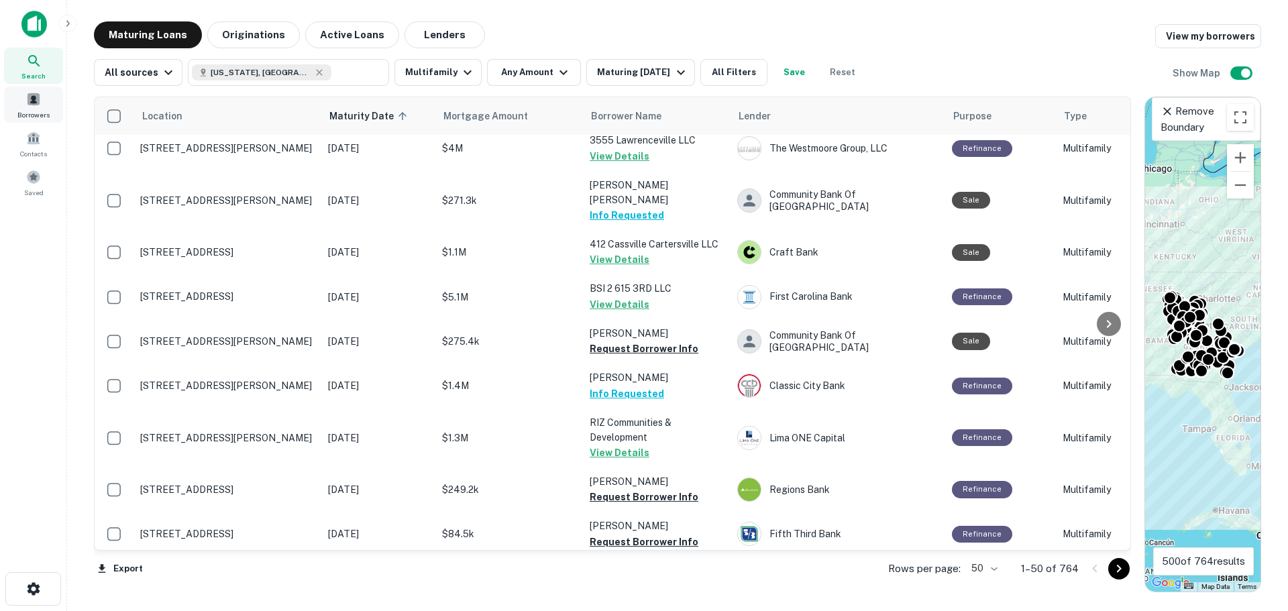
click at [36, 105] on span at bounding box center [33, 99] width 15 height 15
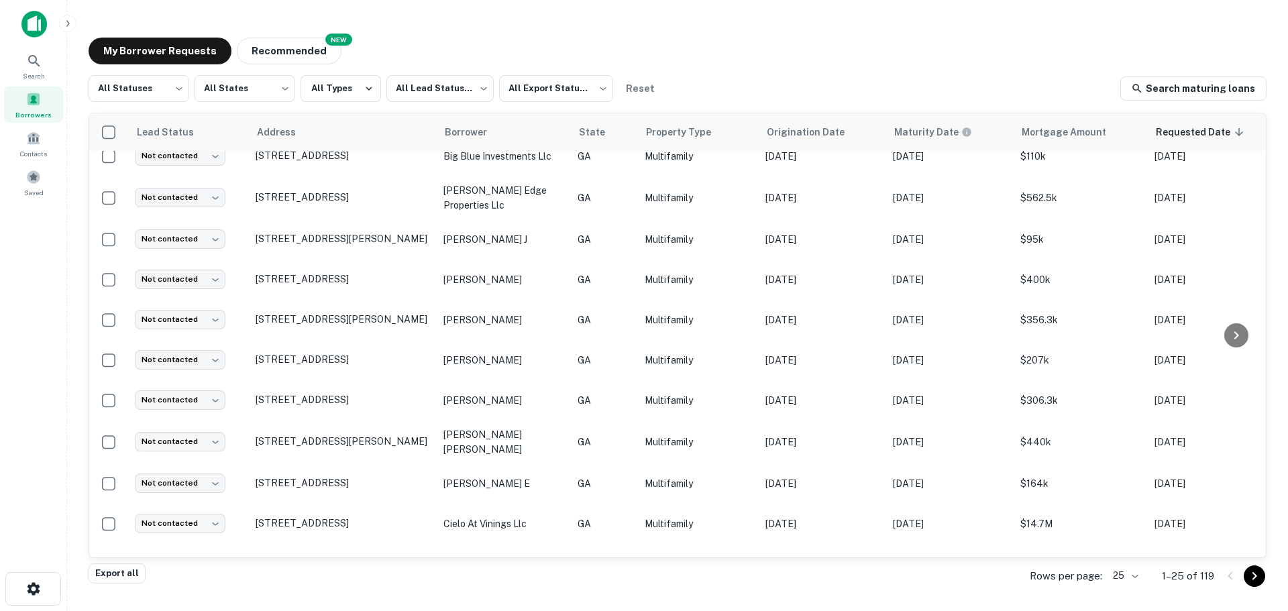
click at [40, 23] on img at bounding box center [33, 24] width 25 height 27
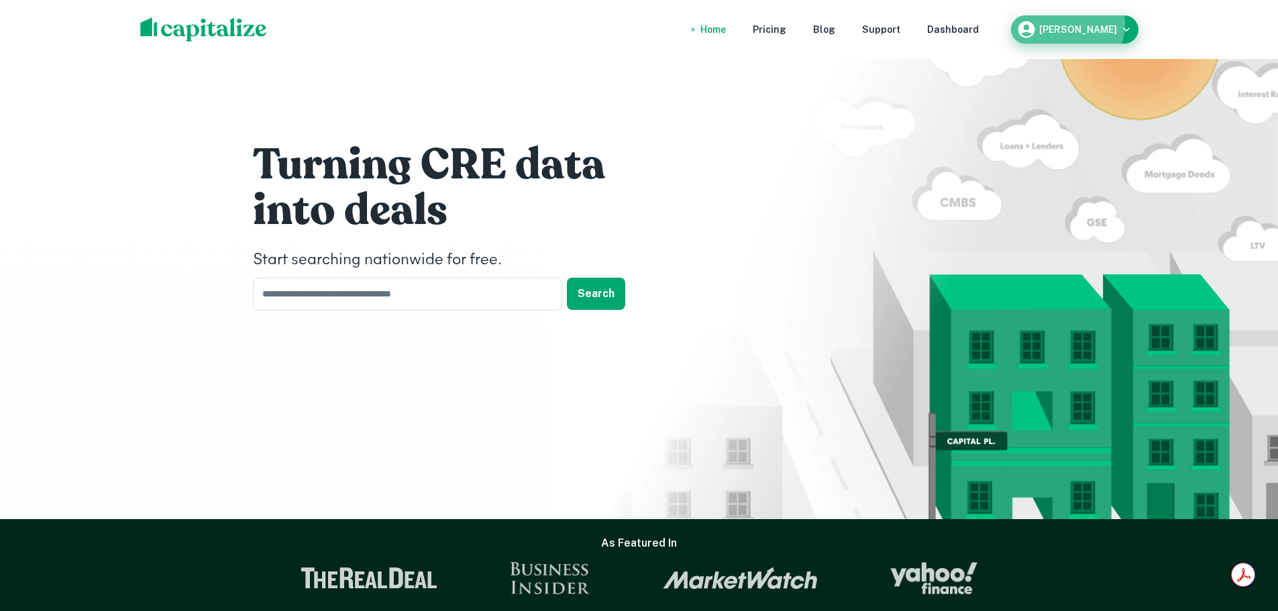
click at [1088, 24] on div "Brian Sutton" at bounding box center [1075, 29] width 117 height 20
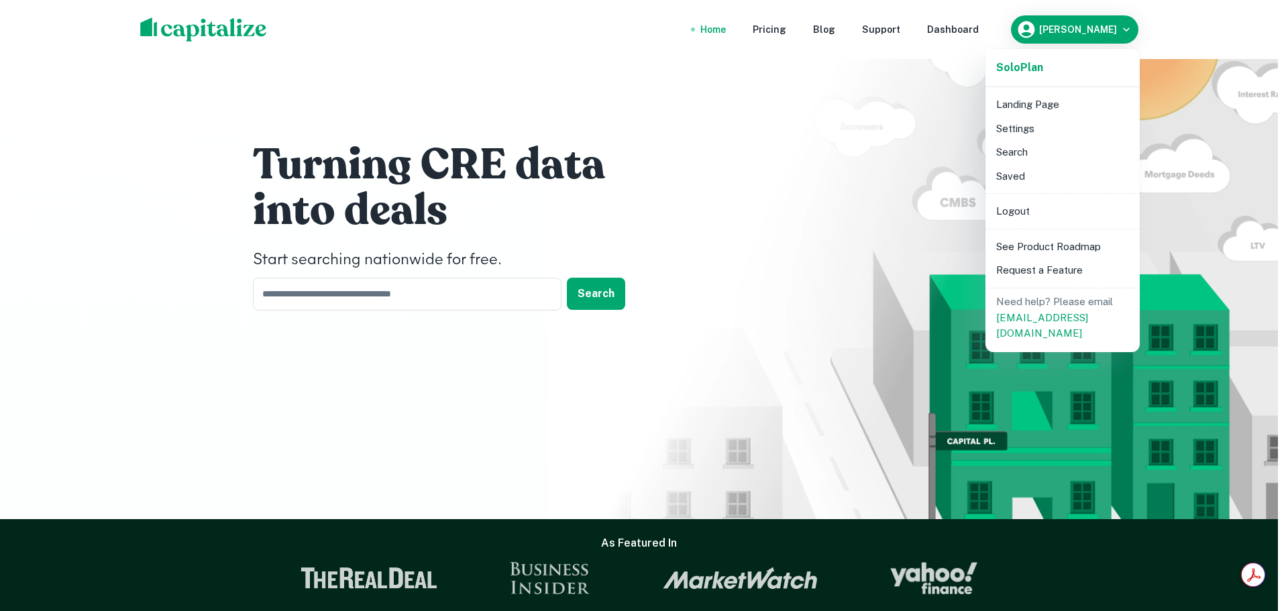
click at [223, 25] on div at bounding box center [644, 305] width 1288 height 611
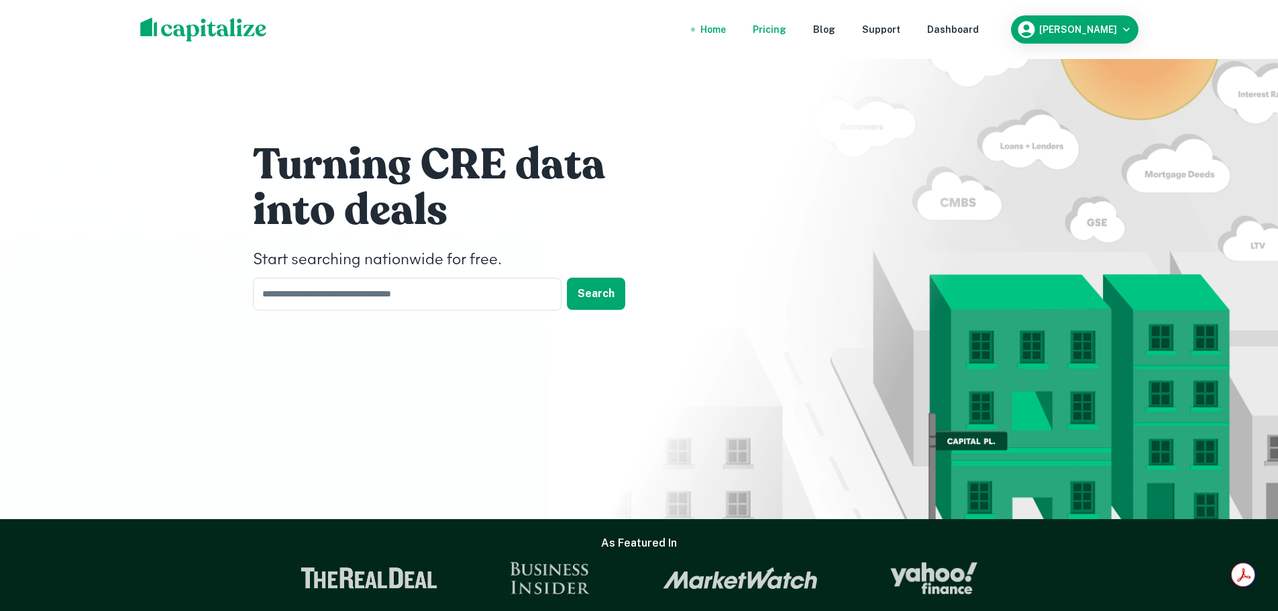
click at [786, 25] on div "Pricing" at bounding box center [770, 29] width 34 height 15
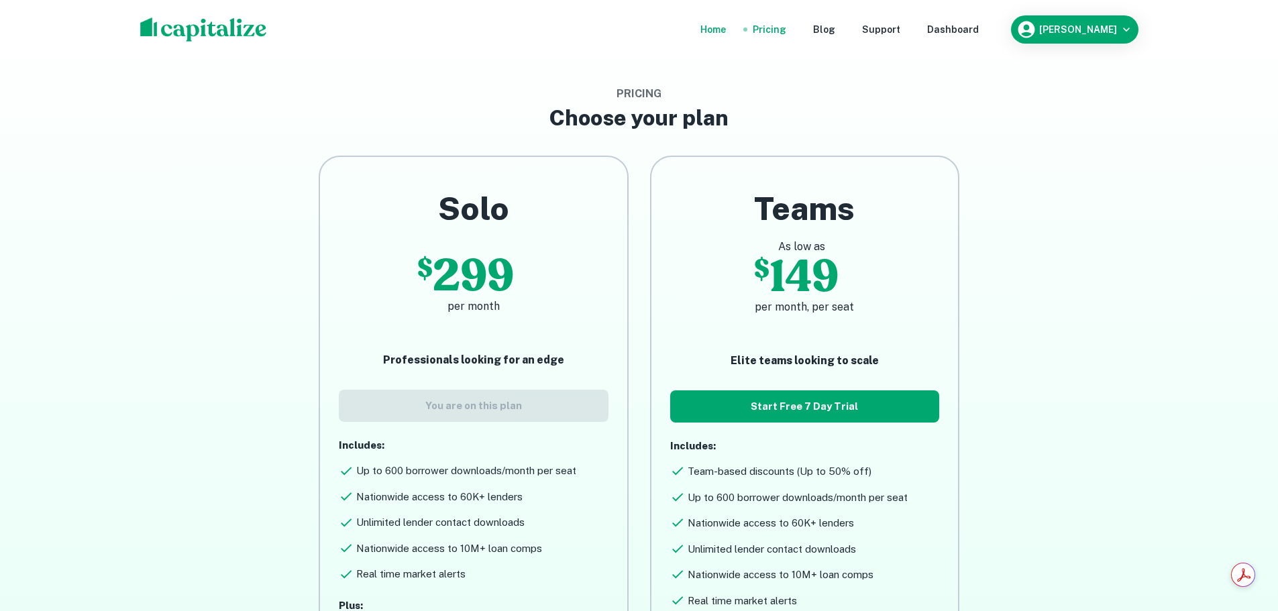
click at [726, 34] on div "Home" at bounding box center [713, 29] width 25 height 15
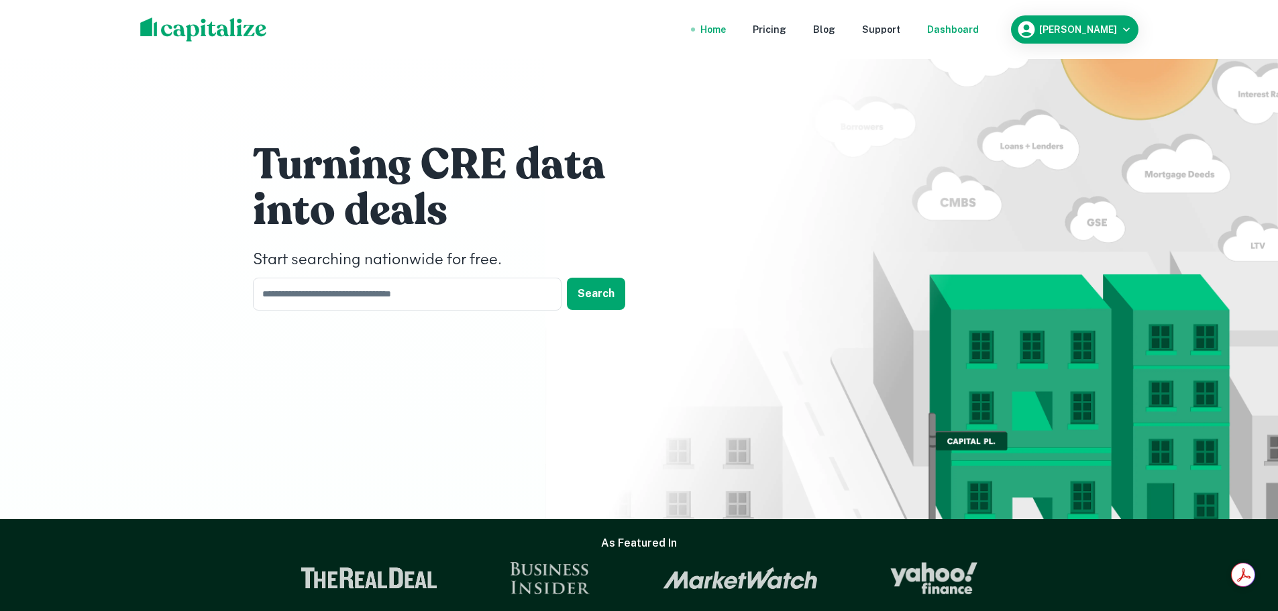
click at [979, 33] on div "Dashboard" at bounding box center [953, 29] width 52 height 15
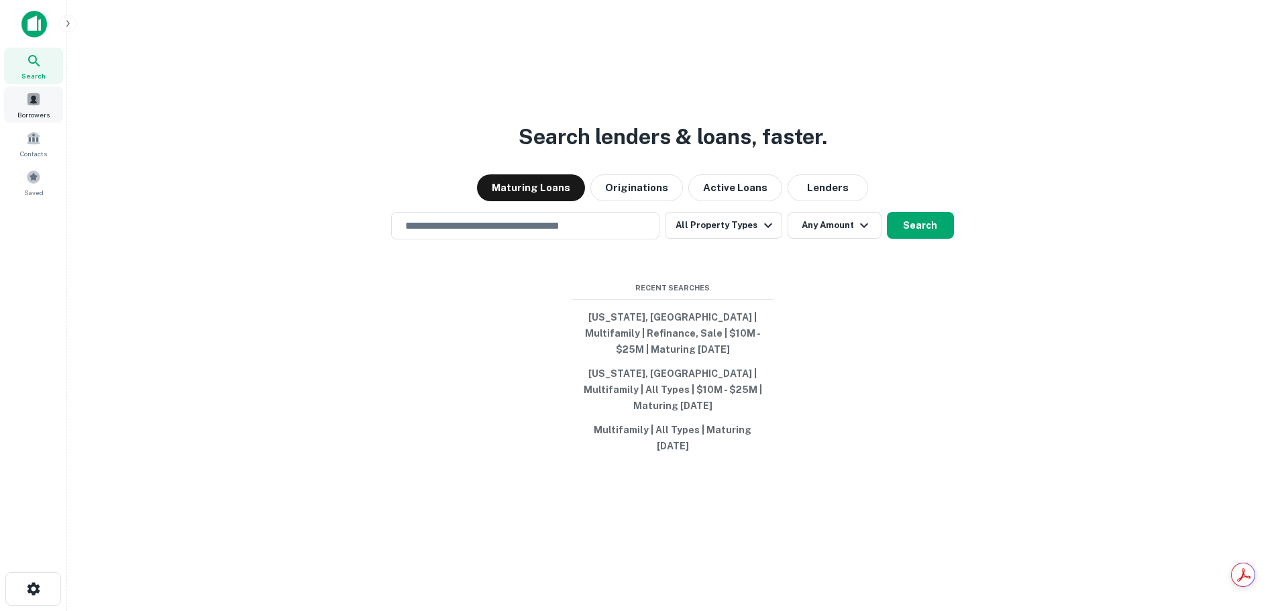
click at [28, 108] on div "Borrowers" at bounding box center [33, 105] width 59 height 36
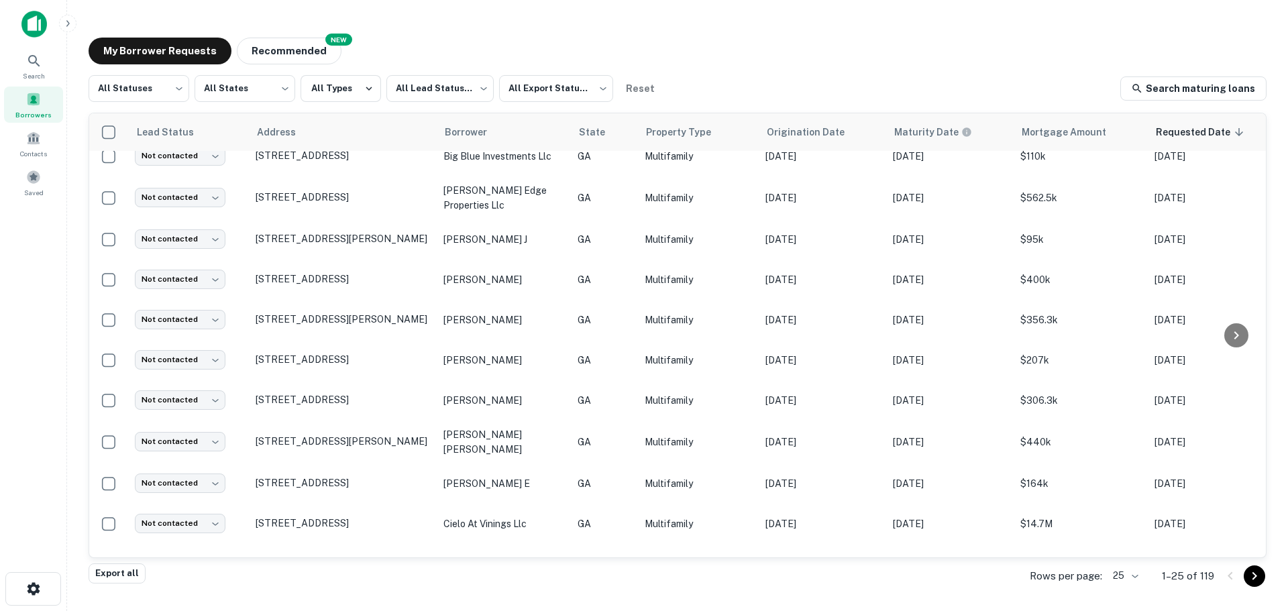
drag, startPoint x: 864, startPoint y: 64, endPoint x: 806, endPoint y: 42, distance: 62.4
click at [864, 63] on div "My Borrower Requests NEW Recommended" at bounding box center [678, 51] width 1178 height 27
